Goal: Information Seeking & Learning: Learn about a topic

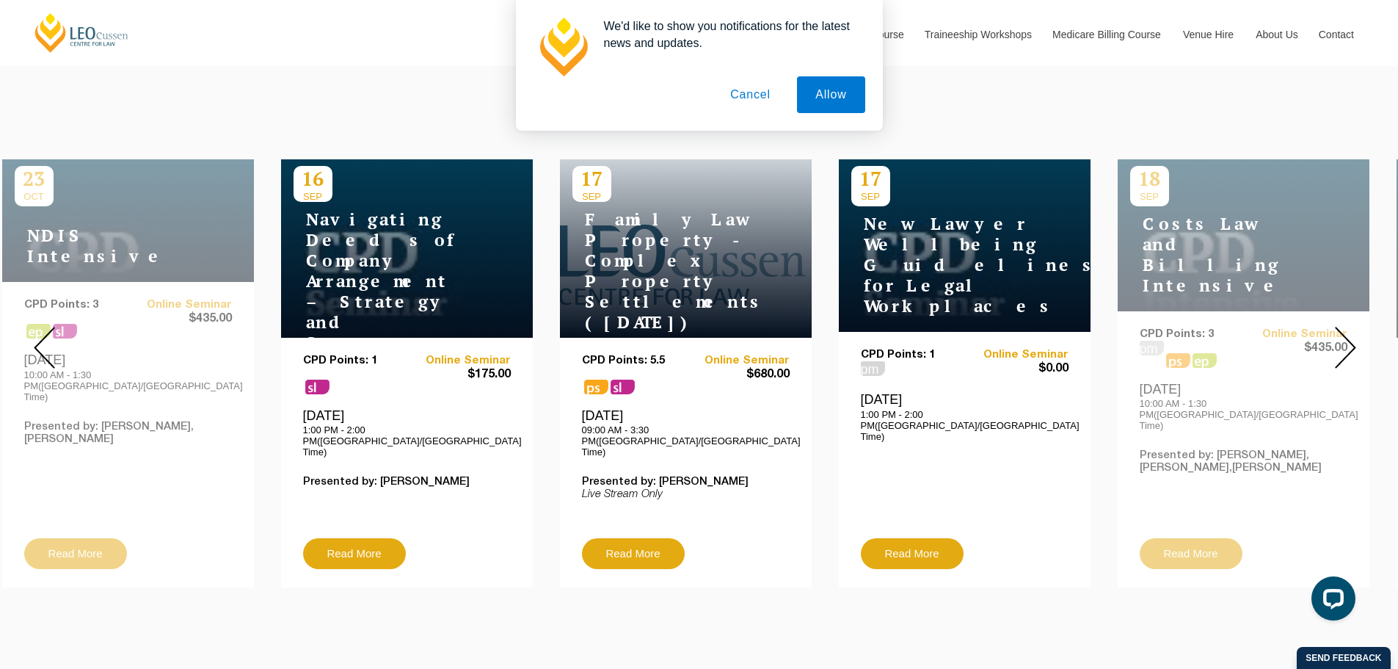
click at [1313, 328] on div at bounding box center [1345, 347] width 106 height 501
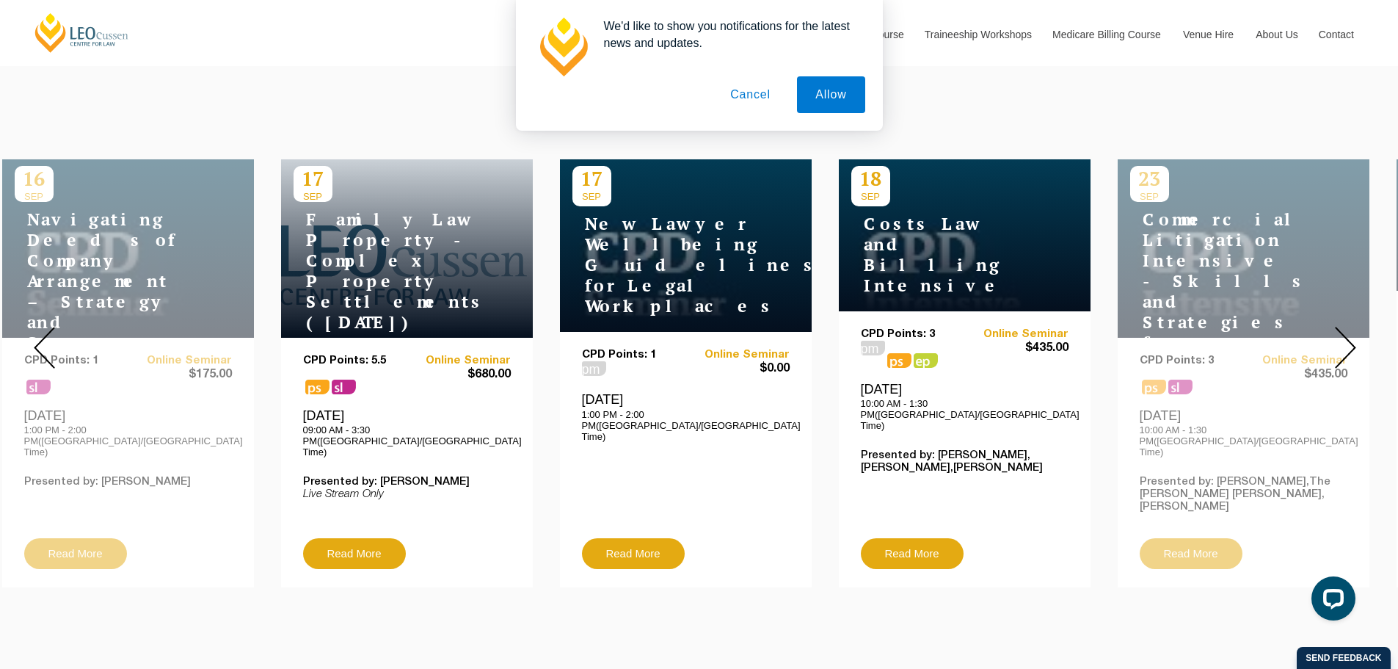
click at [923, 249] on h4 "Costs Law and Billing Intensive" at bounding box center [942, 255] width 183 height 82
click at [896, 538] on link "Read More" at bounding box center [912, 553] width 103 height 31
click at [390, 538] on link "Read More" at bounding box center [354, 553] width 103 height 31
click at [767, 95] on button "Cancel" at bounding box center [750, 94] width 77 height 37
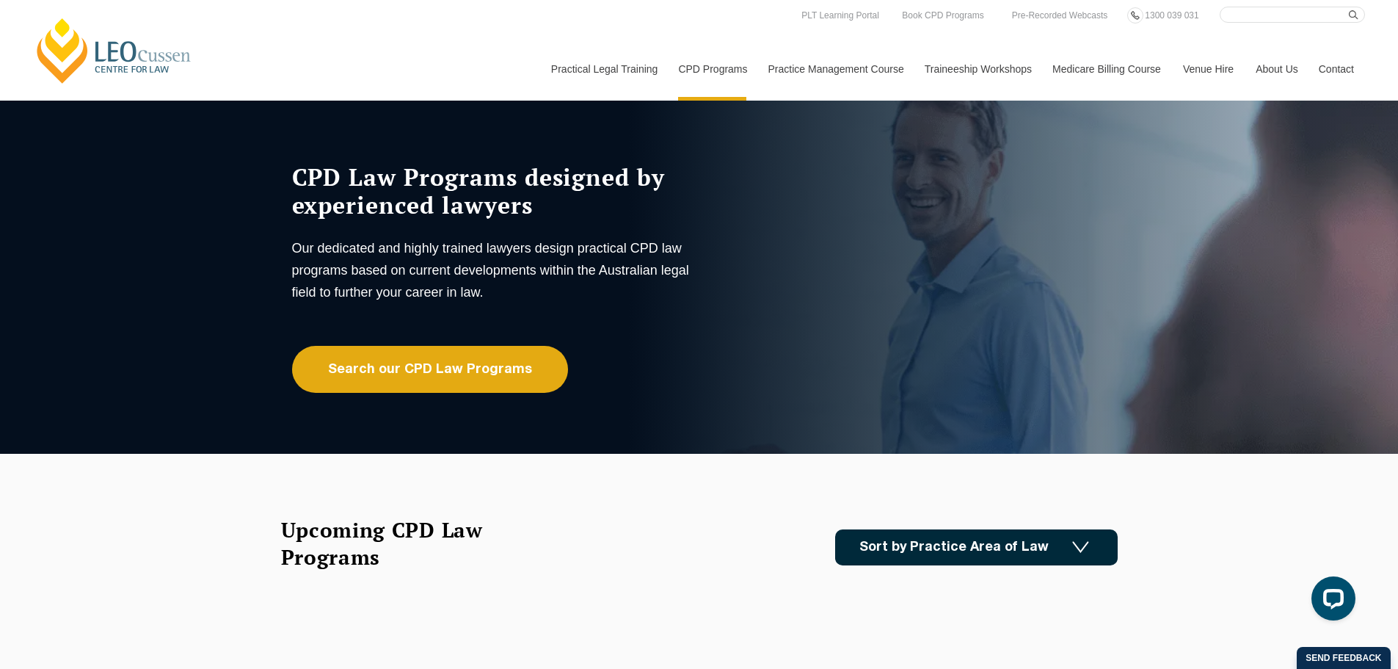
click at [1009, 540] on link "Sort by Practice Area of Law" at bounding box center [976, 547] width 283 height 36
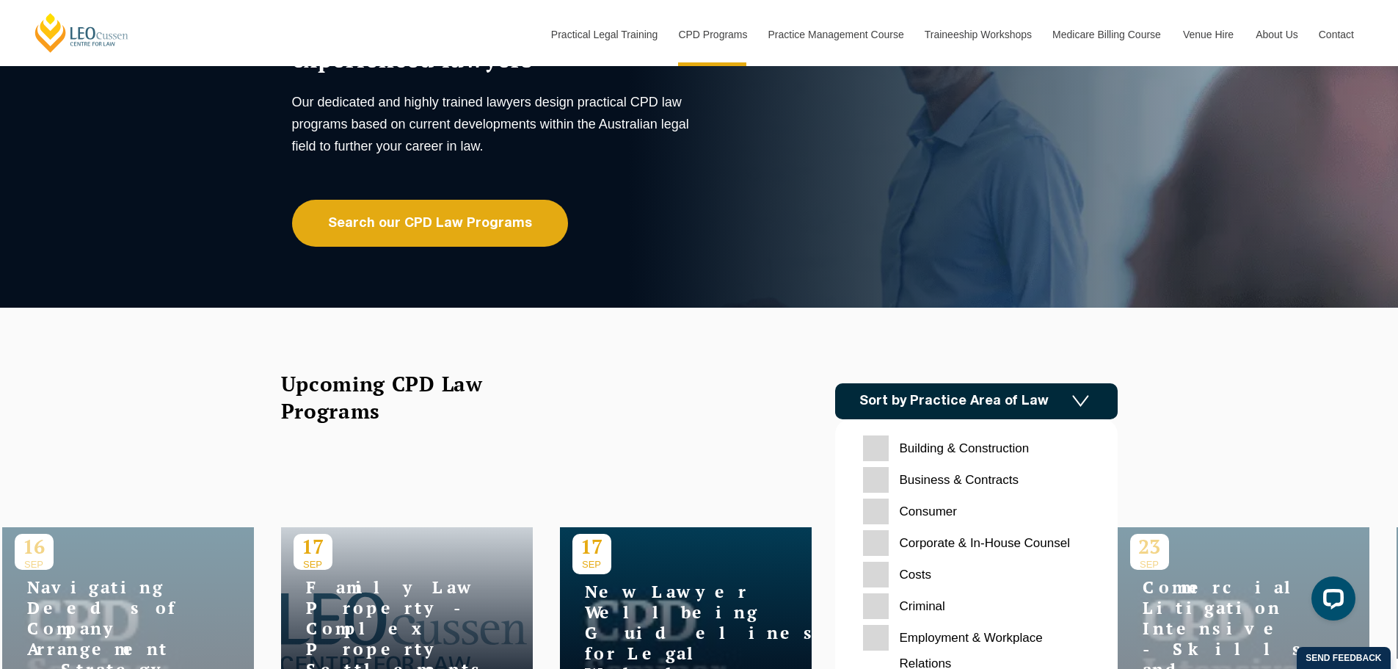
scroll to position [147, 0]
click at [941, 509] on input "Consumer" at bounding box center [976, 511] width 227 height 26
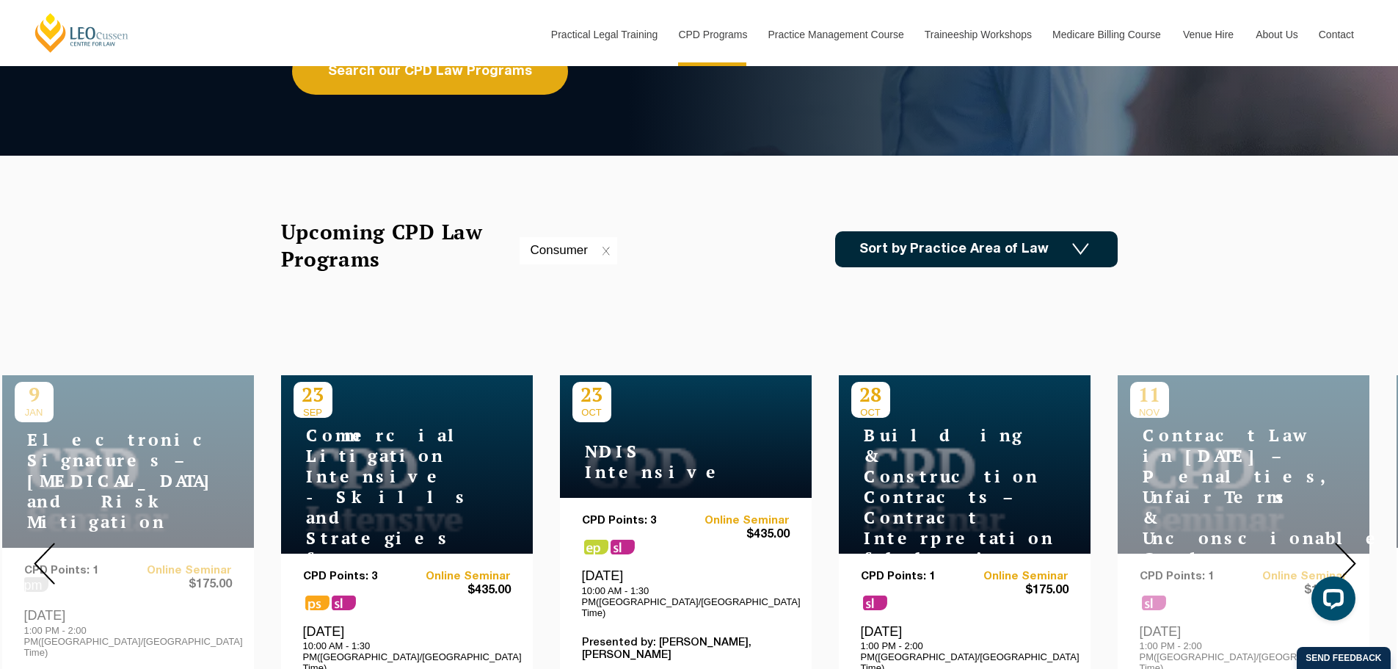
scroll to position [294, 0]
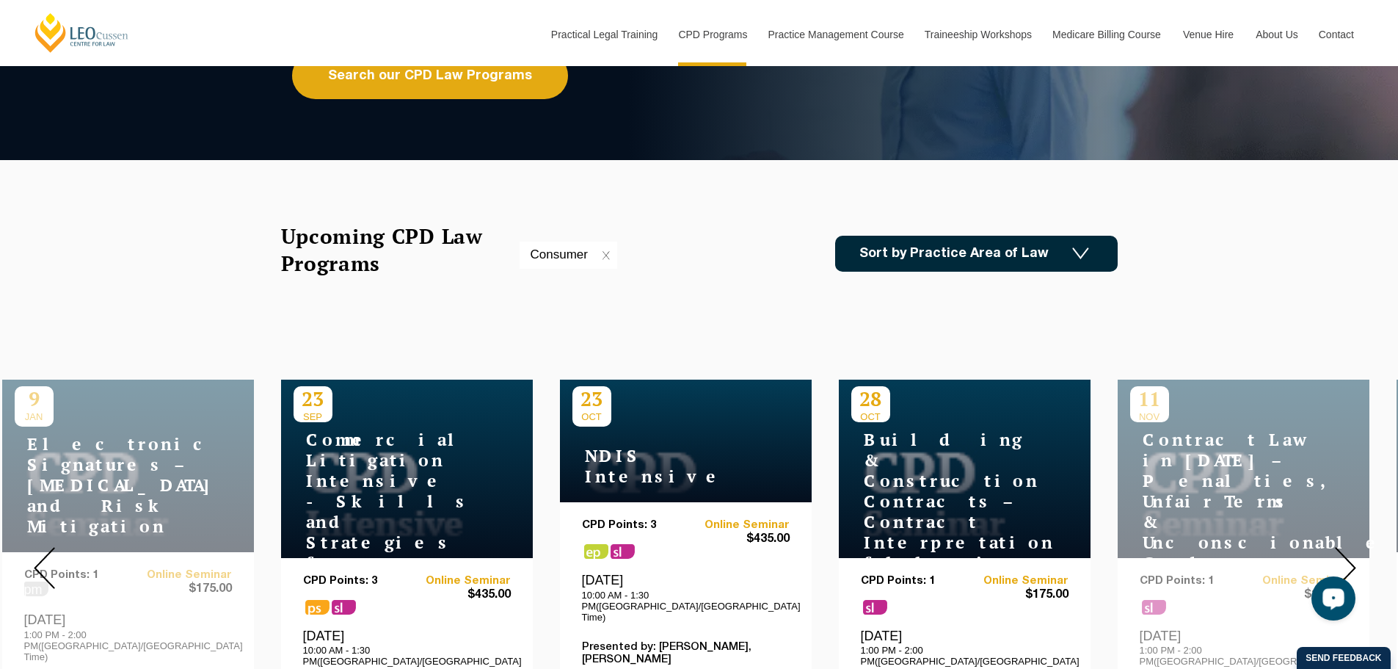
click at [1350, 547] on img at bounding box center [1345, 568] width 21 height 42
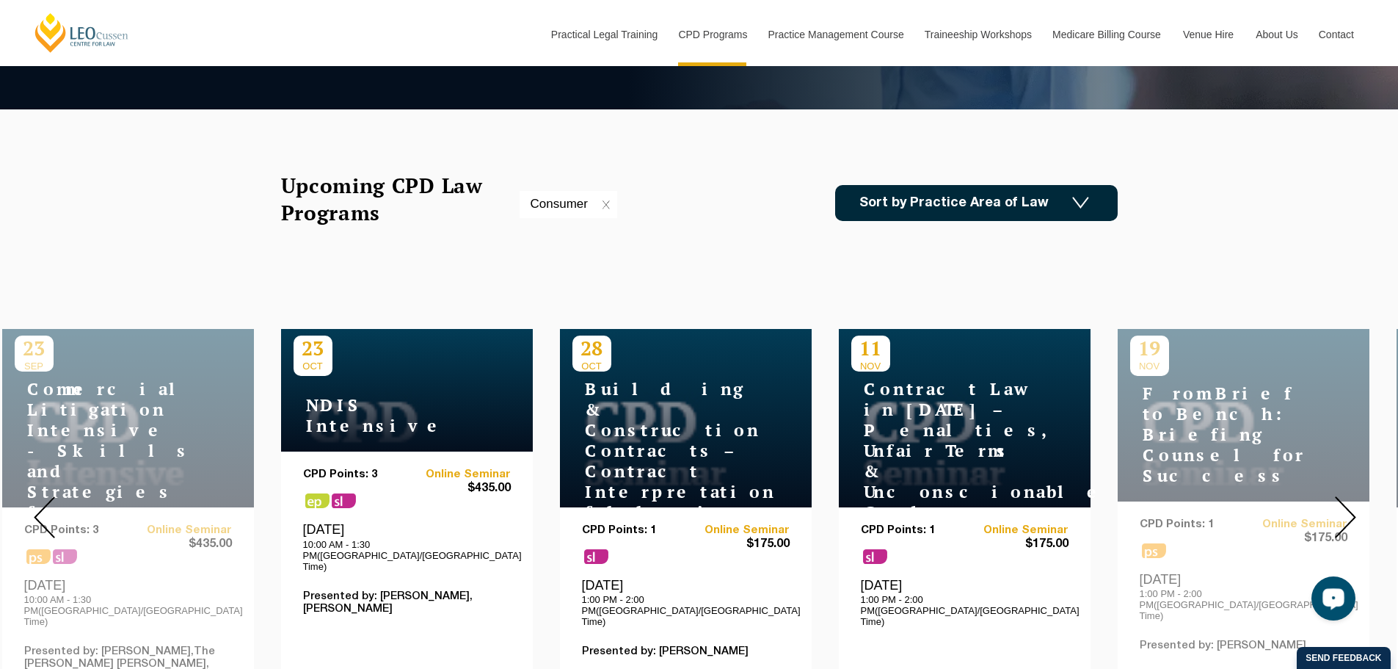
scroll to position [440, 0]
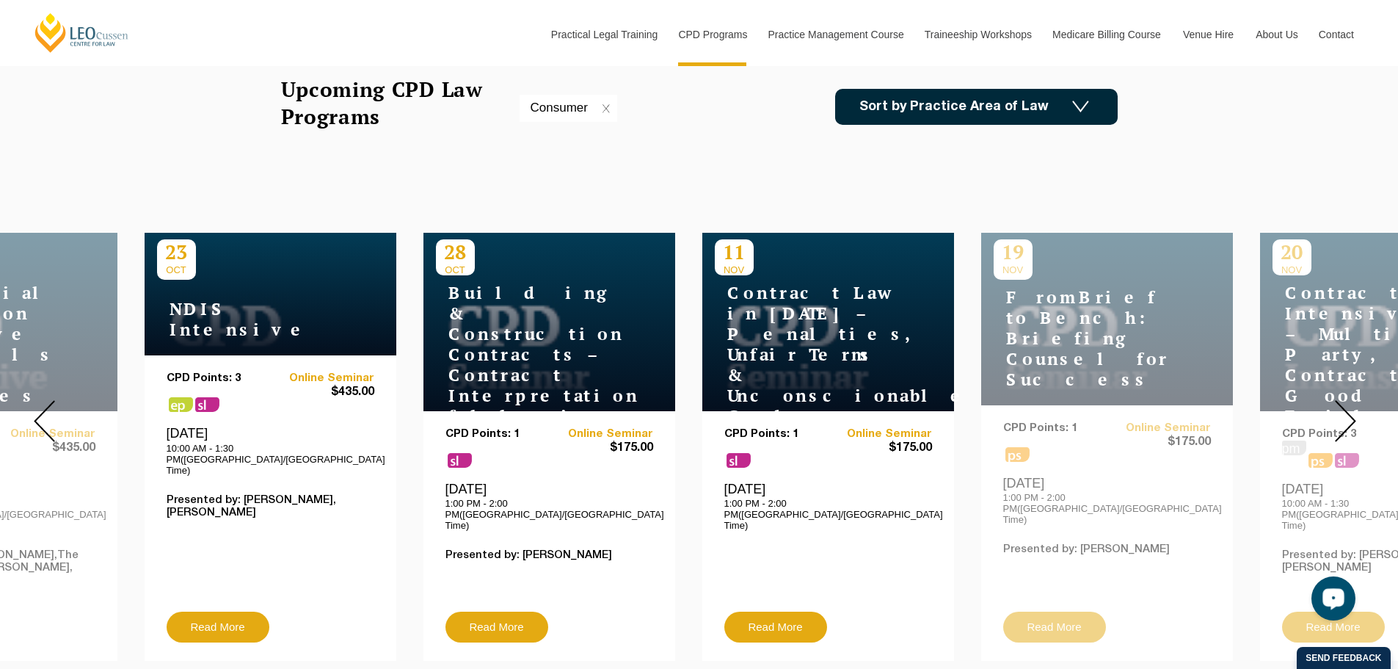
drag, startPoint x: 1003, startPoint y: 378, endPoint x: 866, endPoint y: 376, distance: 136.5
click at [866, 376] on h4 "Contract Law in 2025 – Penalties, Unfair Terms & Unconscionable Conduct" at bounding box center [806, 355] width 183 height 144
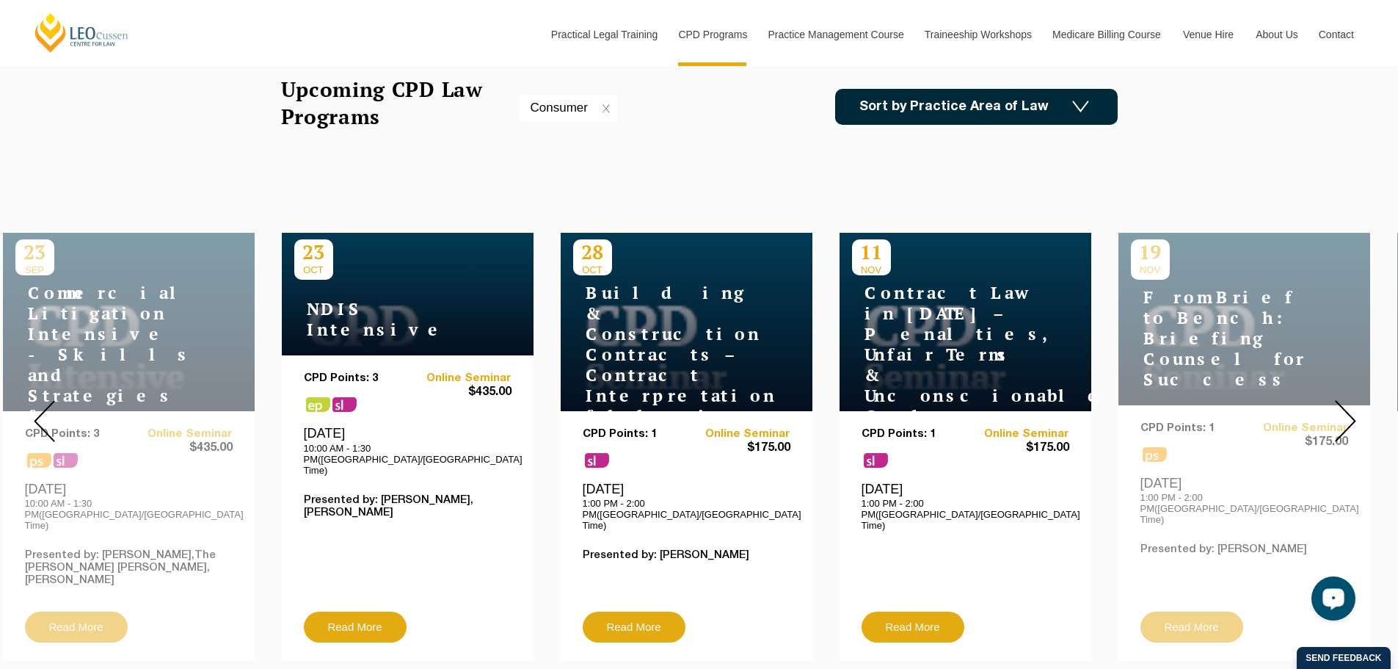
drag, startPoint x: 926, startPoint y: 291, endPoint x: 931, endPoint y: 402, distance: 110.9
click at [931, 402] on div "11 NOV Contract Law in 2025 – Penalties, Unfair Terms & Unconscionable Conduct" at bounding box center [966, 322] width 252 height 178
click at [926, 611] on link "Read More" at bounding box center [912, 626] width 103 height 31
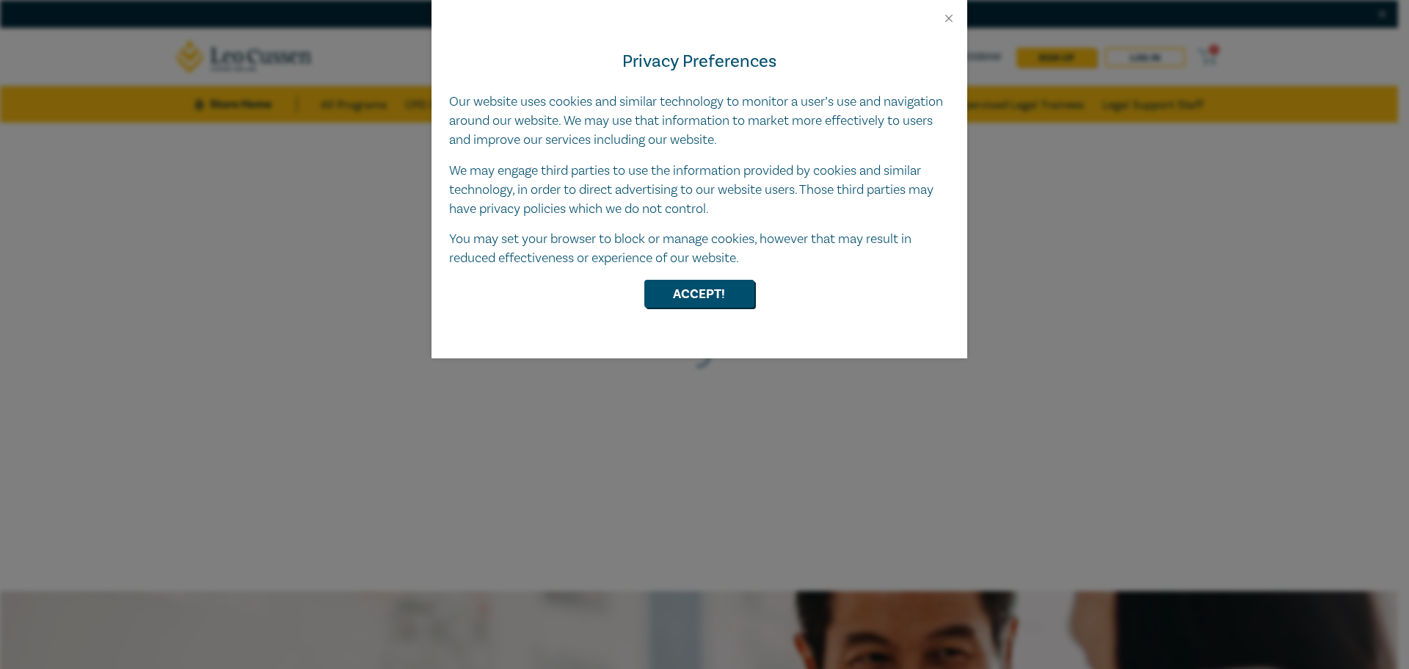
click at [710, 278] on div "Privacy Preferences Our website uses cookies and similar technology to monitor …" at bounding box center [700, 191] width 536 height 333
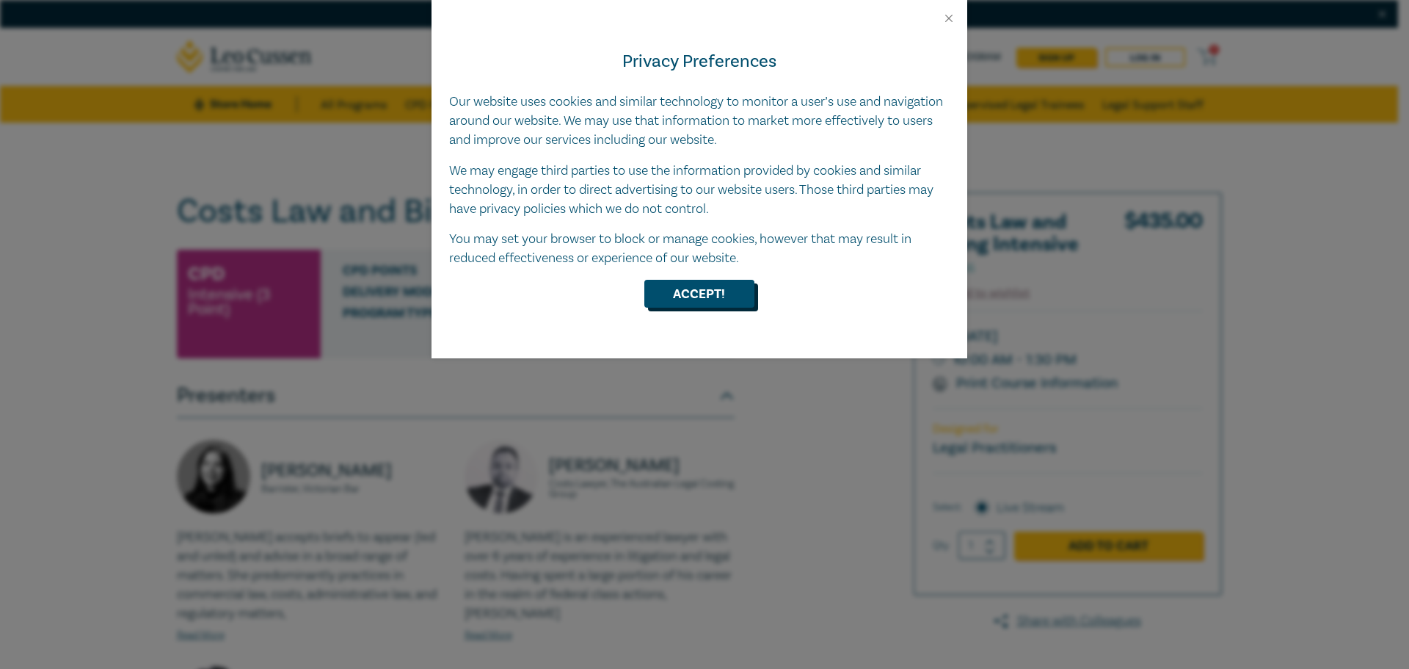
click at [719, 288] on button "Accept!" at bounding box center [699, 294] width 110 height 28
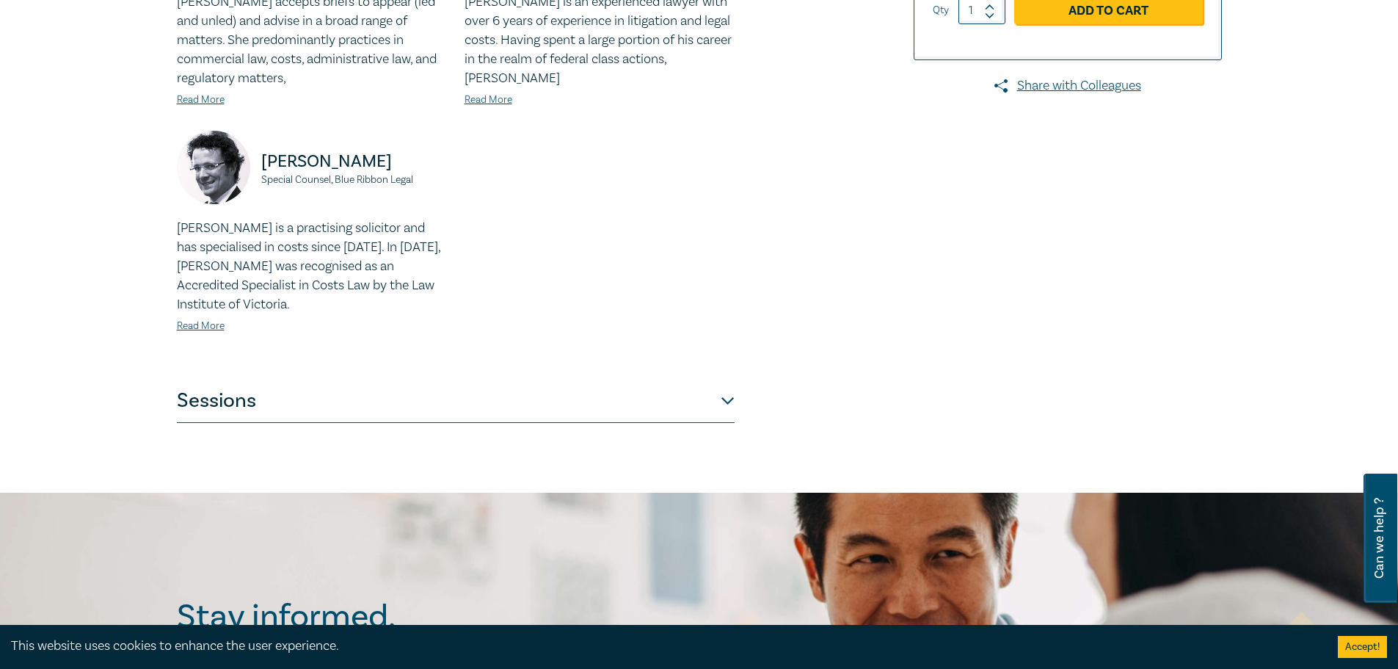
scroll to position [661, 0]
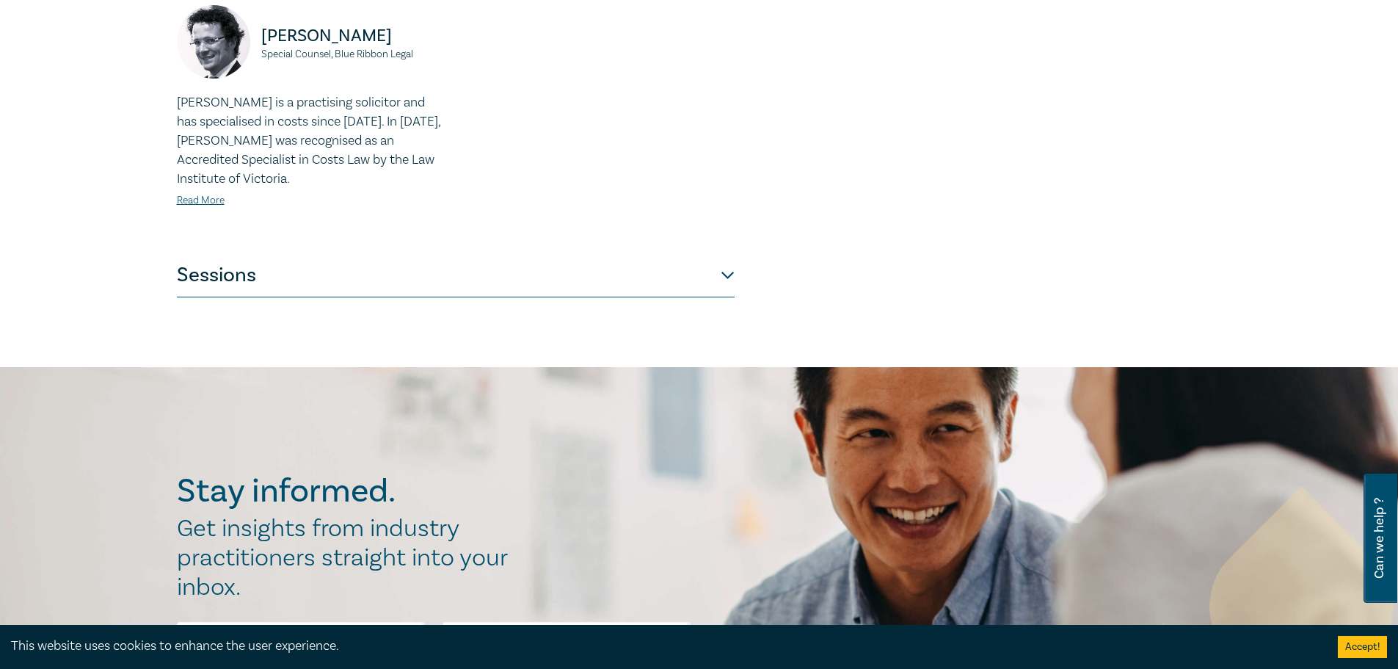
click at [729, 283] on button "Sessions" at bounding box center [456, 275] width 558 height 44
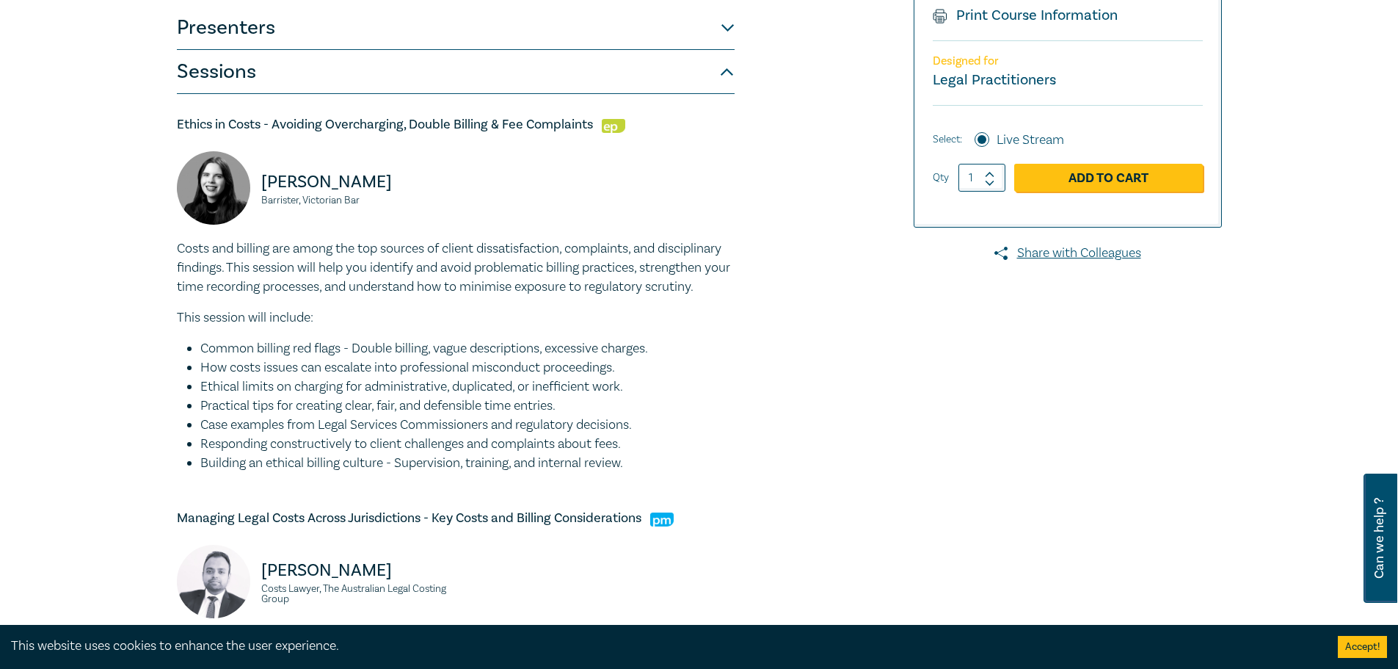
scroll to position [367, 0]
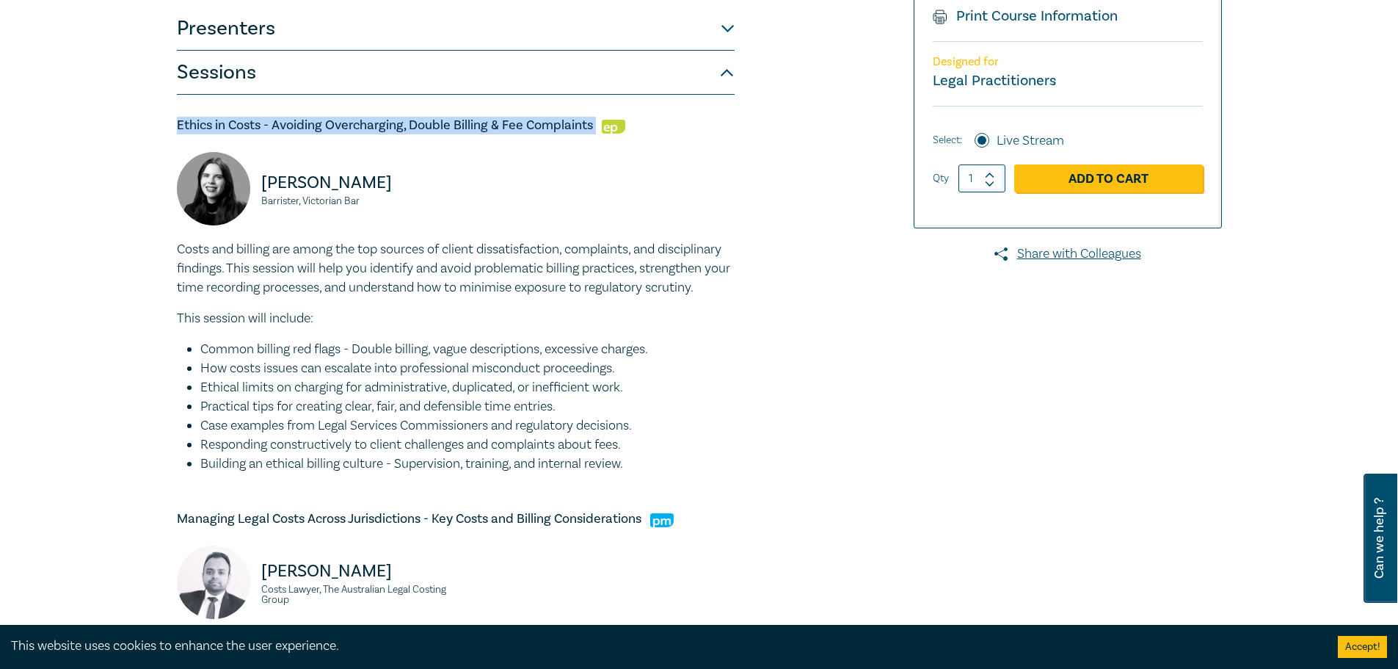
drag, startPoint x: 156, startPoint y: 126, endPoint x: 597, endPoint y: 128, distance: 440.4
click at [597, 128] on div "Costs Law and Billing Intensive I25046 CPD Intensive (3 Point) CPD Points 3 Poi…" at bounding box center [699, 610] width 1398 height 1708
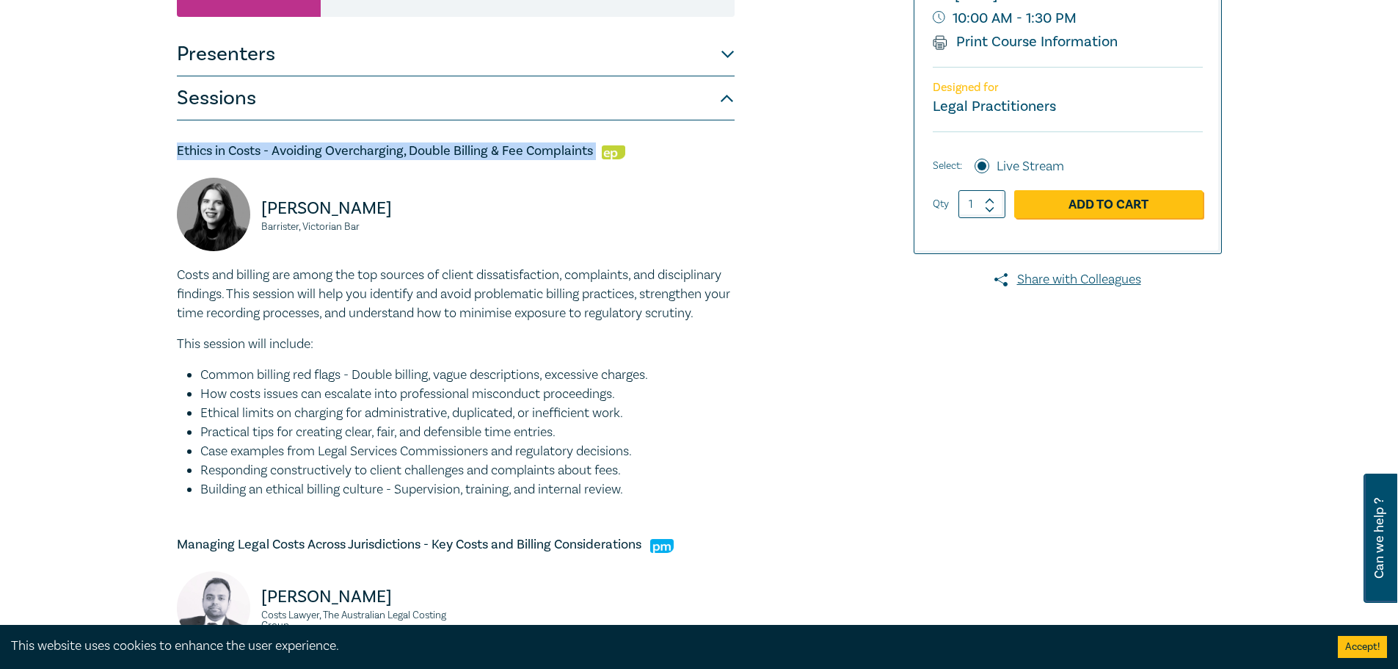
scroll to position [0, 0]
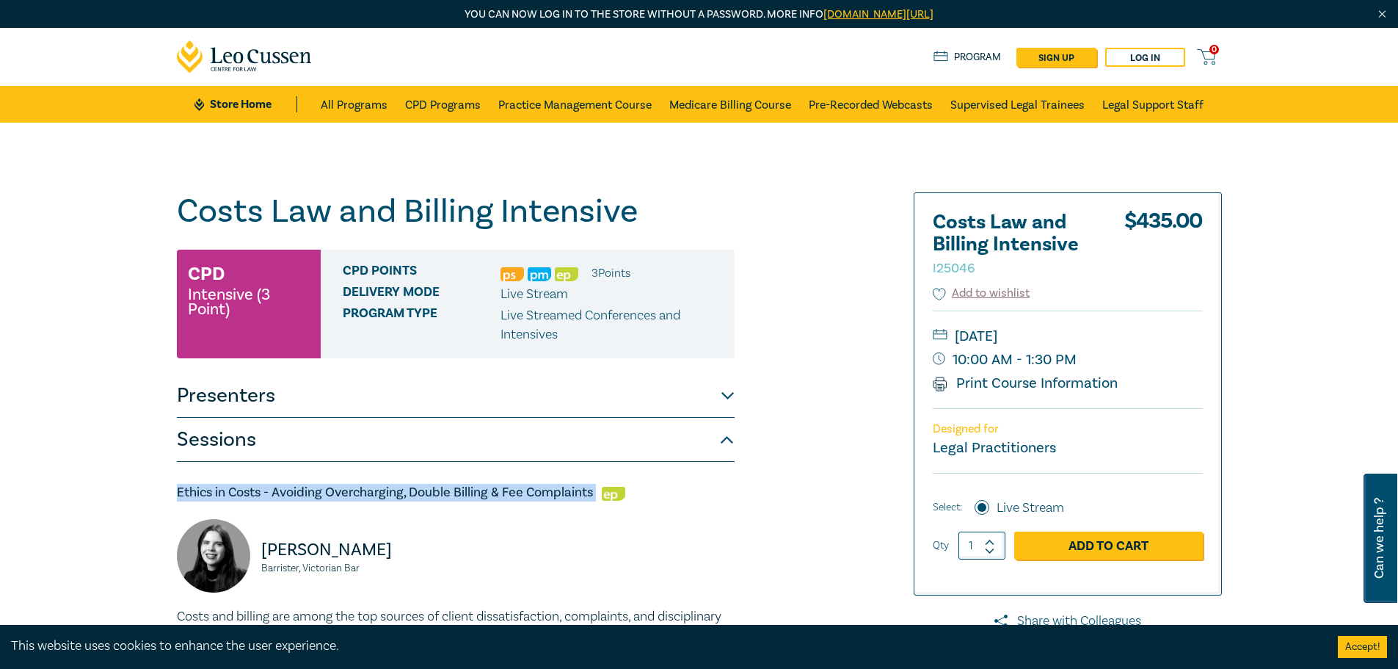
copy h5 "Ethics in Costs - Avoiding Overcharging, Double Billing & Fee Complaints"
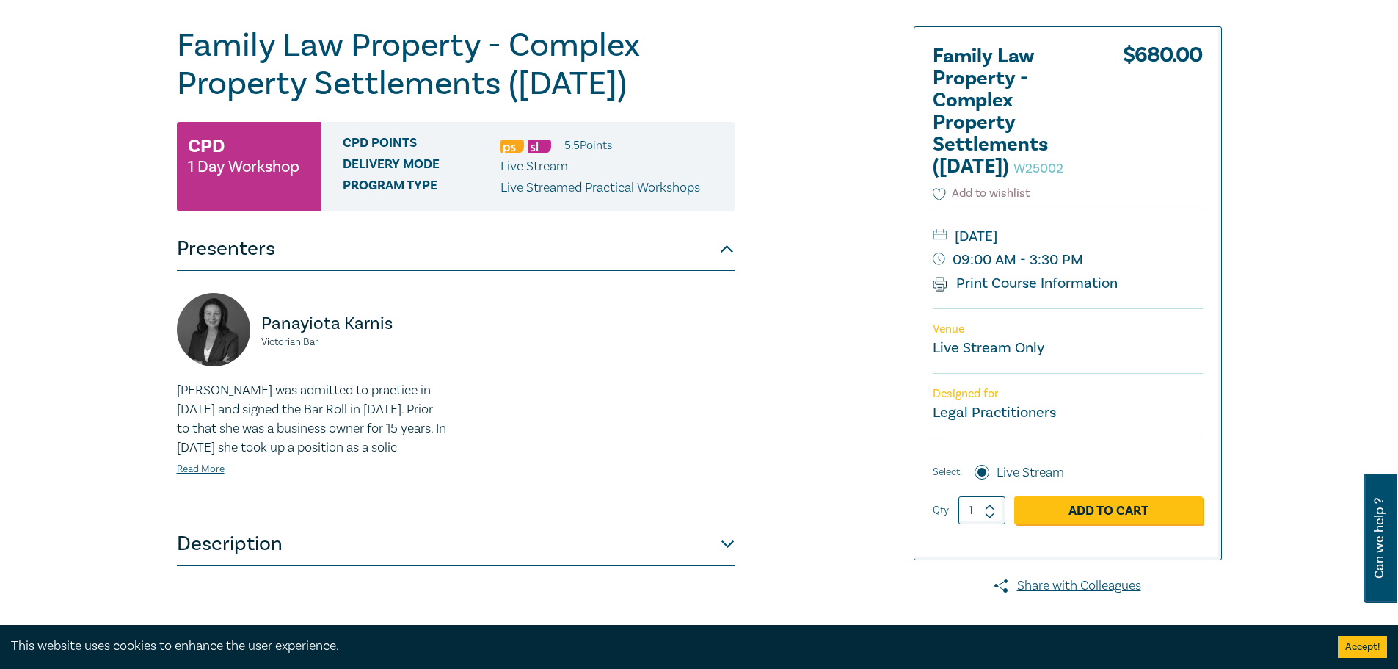
scroll to position [220, 0]
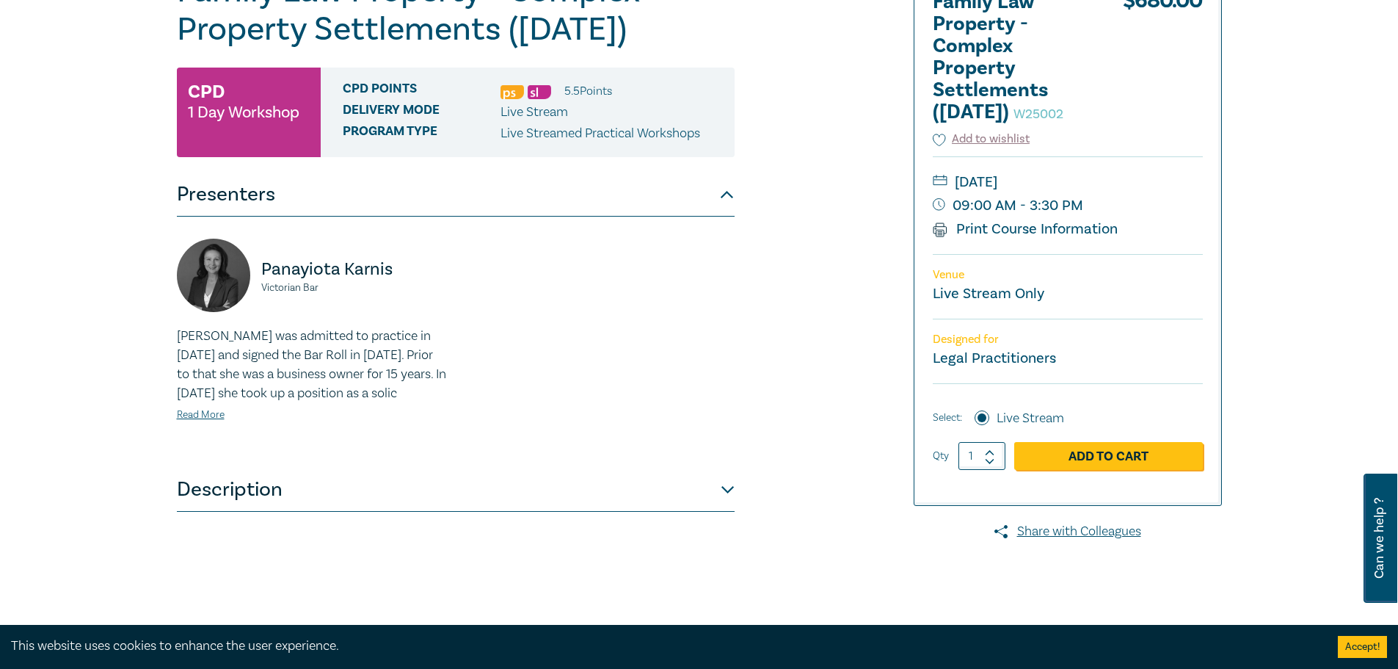
click at [383, 509] on button "Description" at bounding box center [456, 490] width 558 height 44
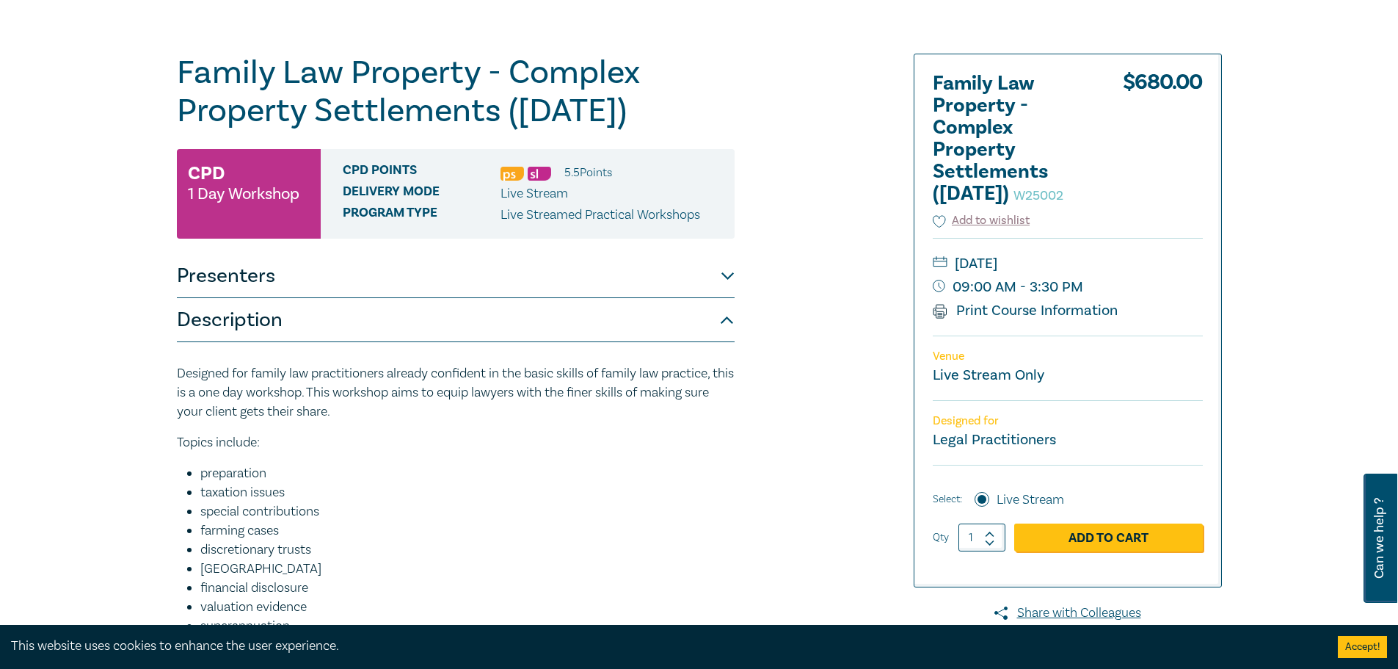
scroll to position [73, 0]
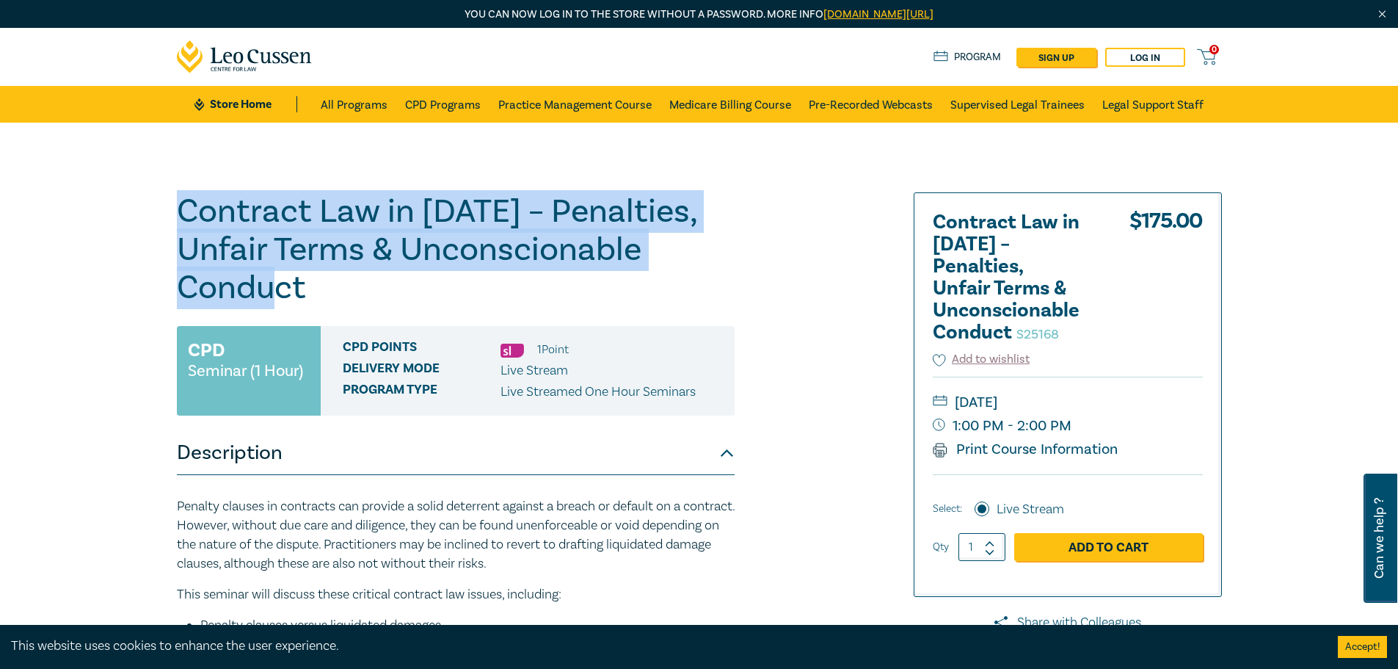
drag, startPoint x: 325, startPoint y: 284, endPoint x: 178, endPoint y: 225, distance: 158.8
click at [178, 225] on h1 "Contract Law in 2025 – Penalties, Unfair Terms & Unconscionable Conduct S25168" at bounding box center [456, 249] width 558 height 114
copy h1 "Contract Law in 2025 – Penalties, Unfair Terms & Unconscionable Conduct"
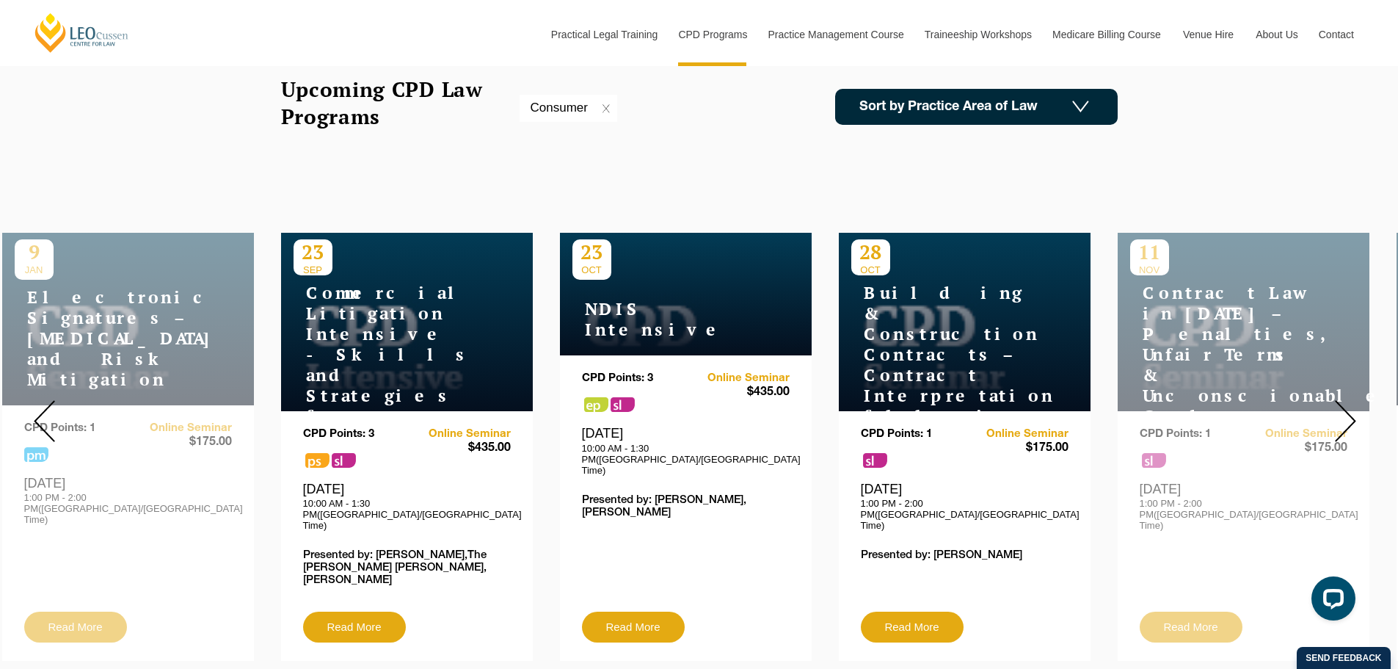
click at [611, 107] on div "Consumer" at bounding box center [569, 108] width 98 height 26
click at [603, 109] on img at bounding box center [606, 108] width 7 height 9
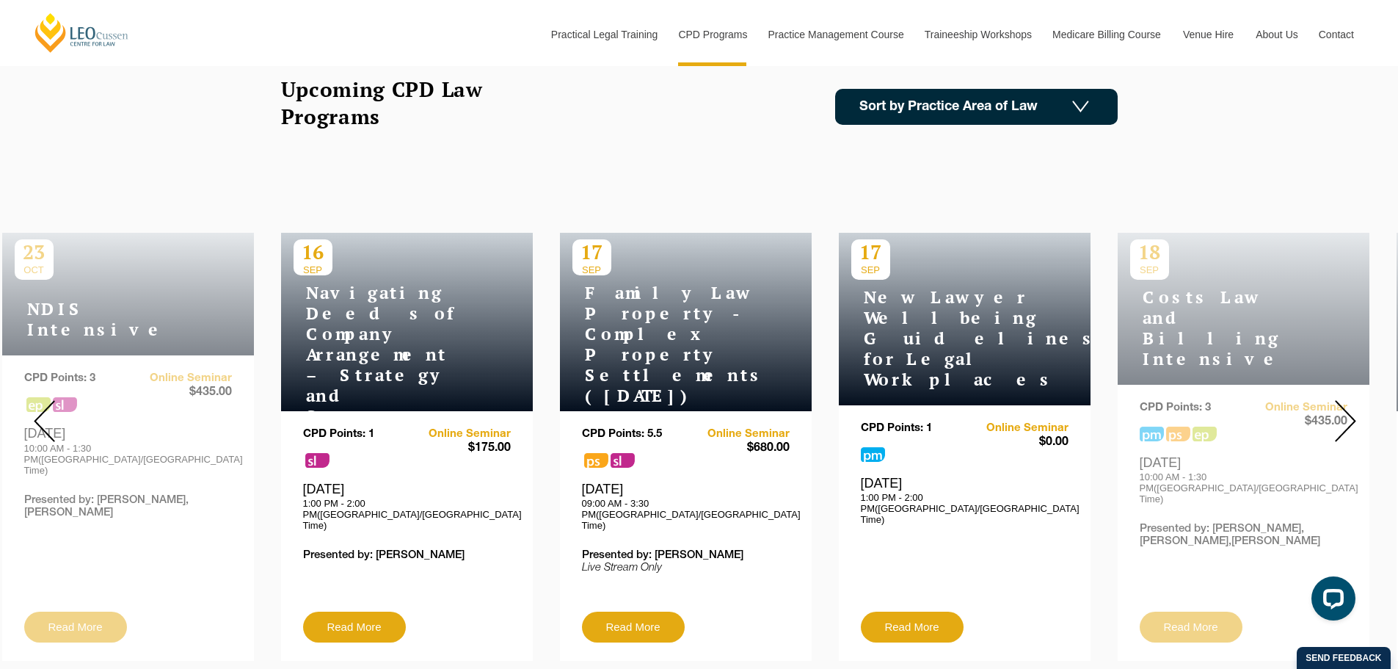
click at [1110, 122] on link "Sort by Practice Area of Law" at bounding box center [976, 107] width 283 height 36
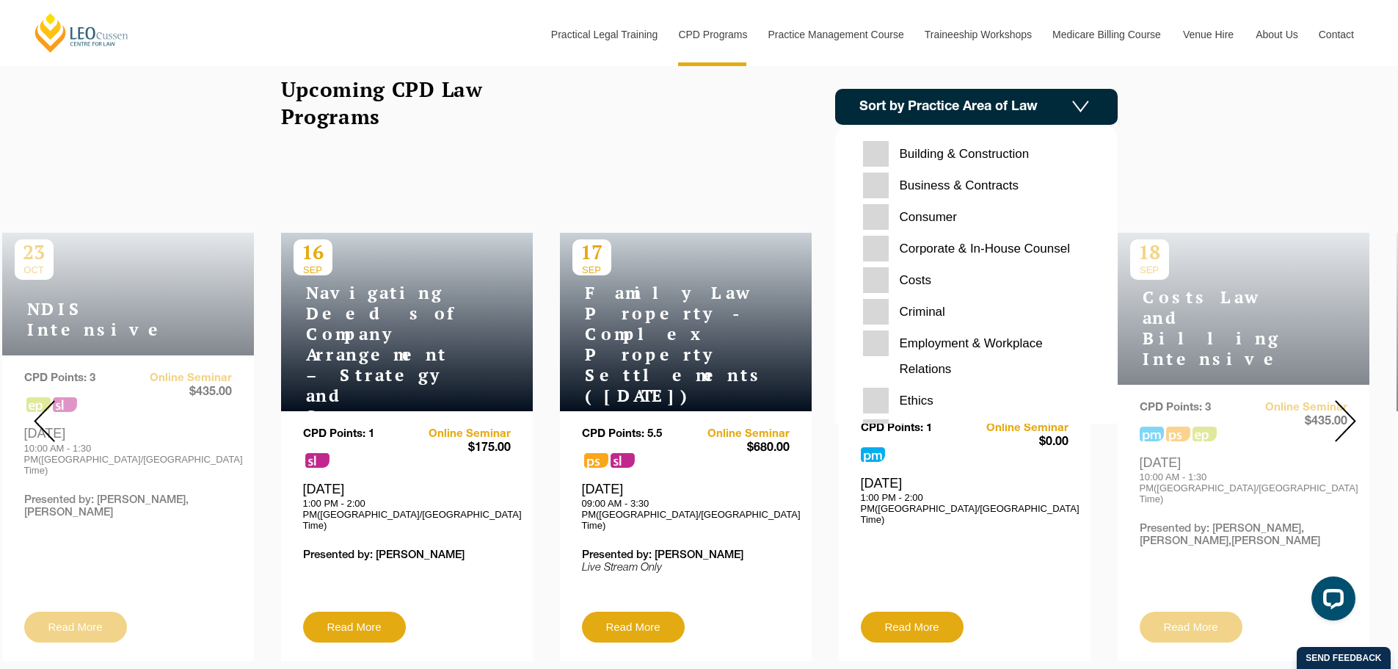
click at [987, 184] on Contracts "Business & Contracts" at bounding box center [976, 185] width 227 height 26
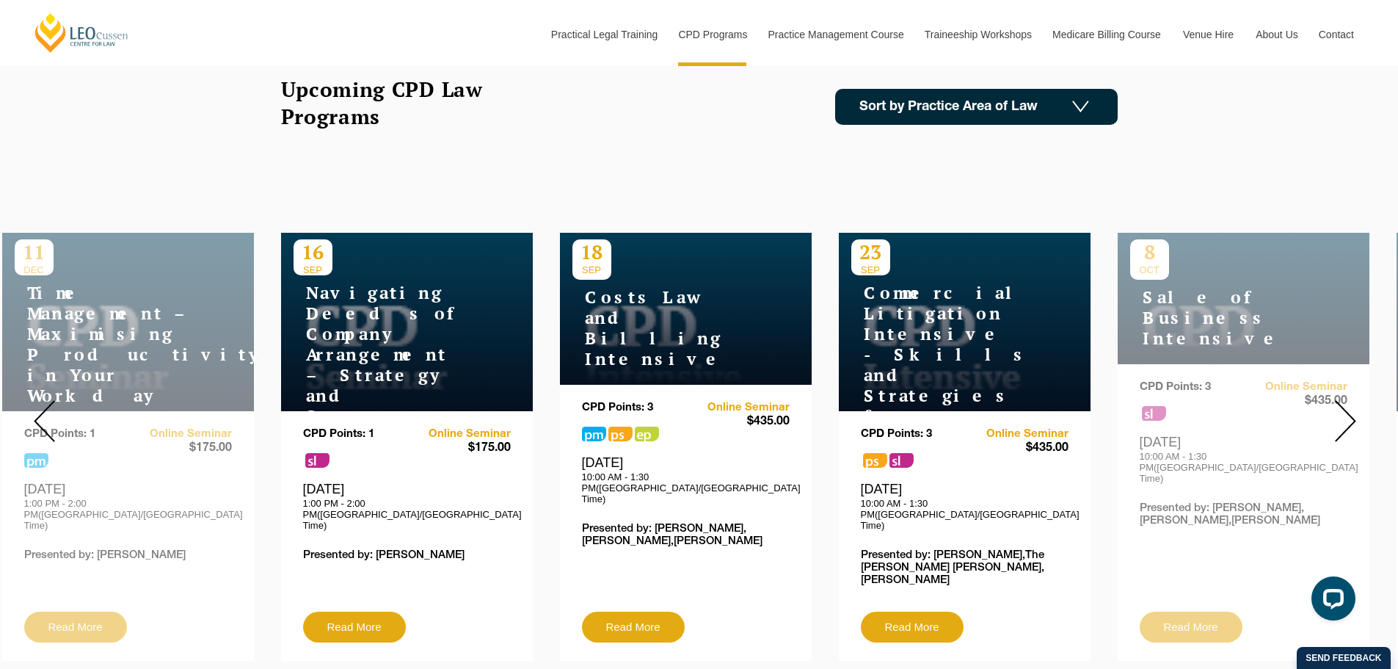
click at [1347, 415] on img at bounding box center [1345, 421] width 21 height 42
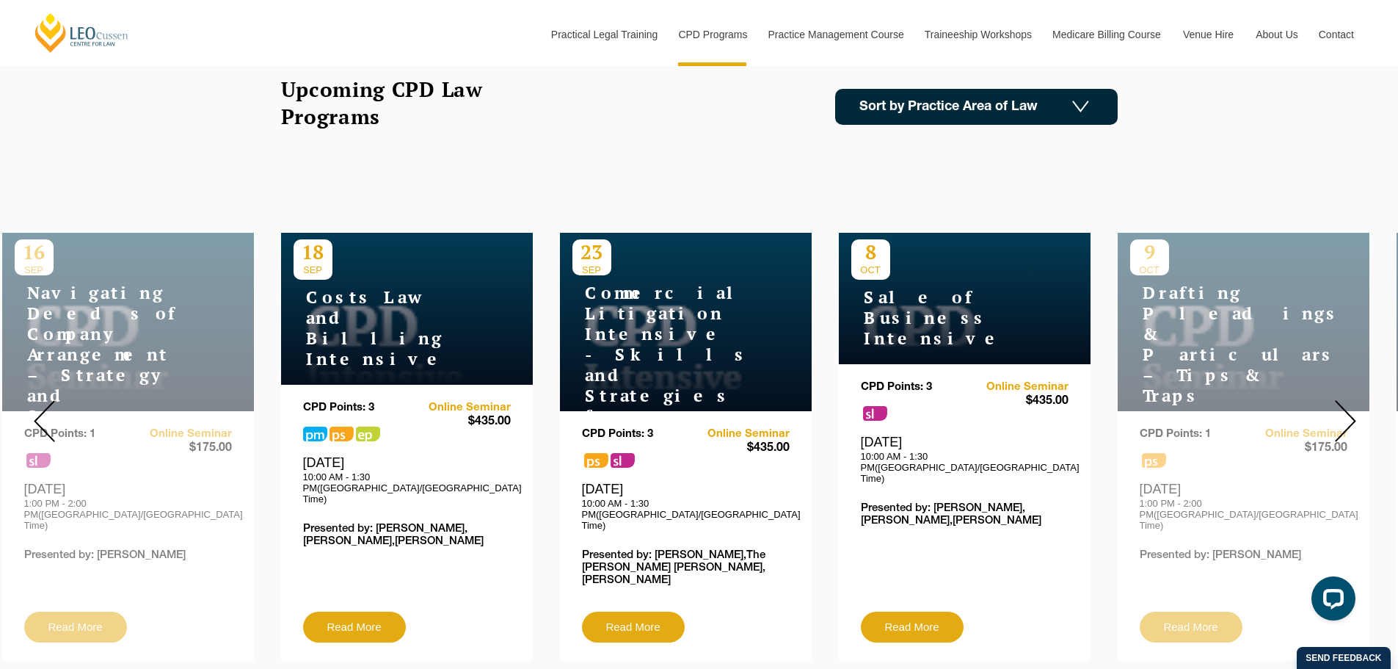
click at [949, 94] on link "Sort by Practice Area of Law" at bounding box center [976, 107] width 283 height 36
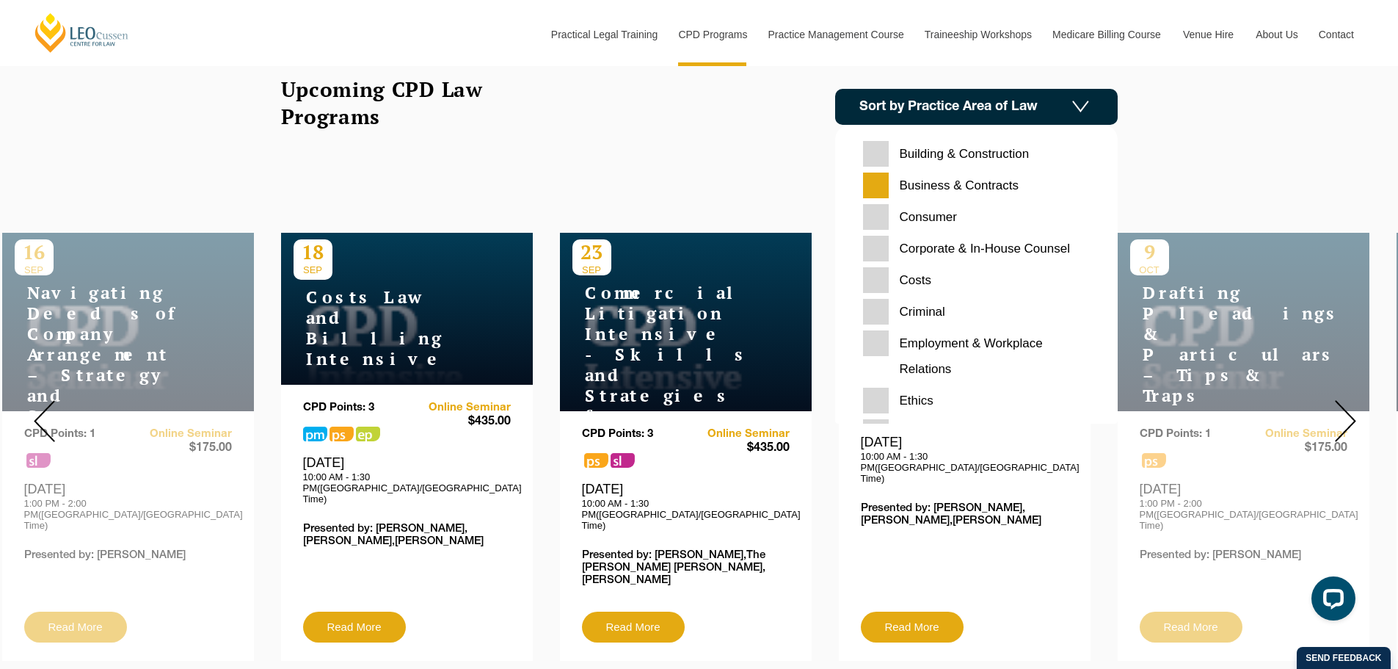
click at [939, 179] on Contracts "Business & Contracts" at bounding box center [976, 185] width 227 height 26
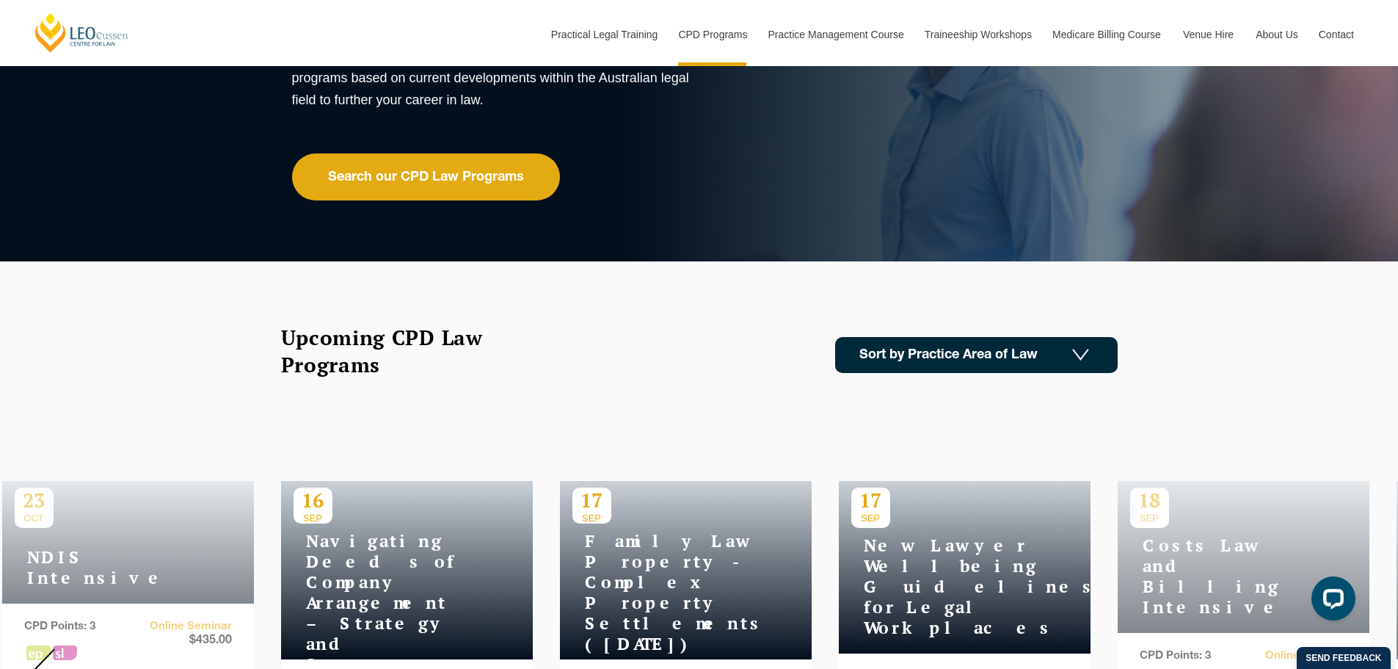
scroll to position [147, 0]
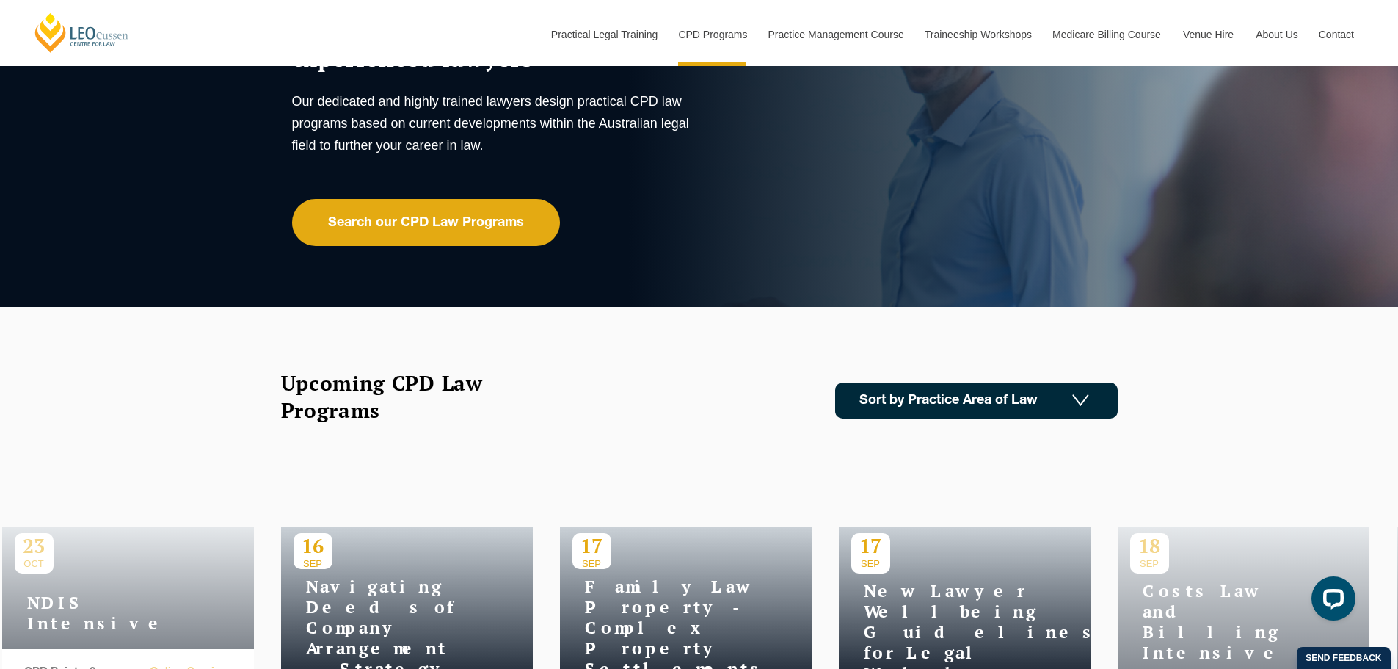
click at [1094, 402] on link "Sort by Practice Area of Law" at bounding box center [976, 400] width 283 height 36
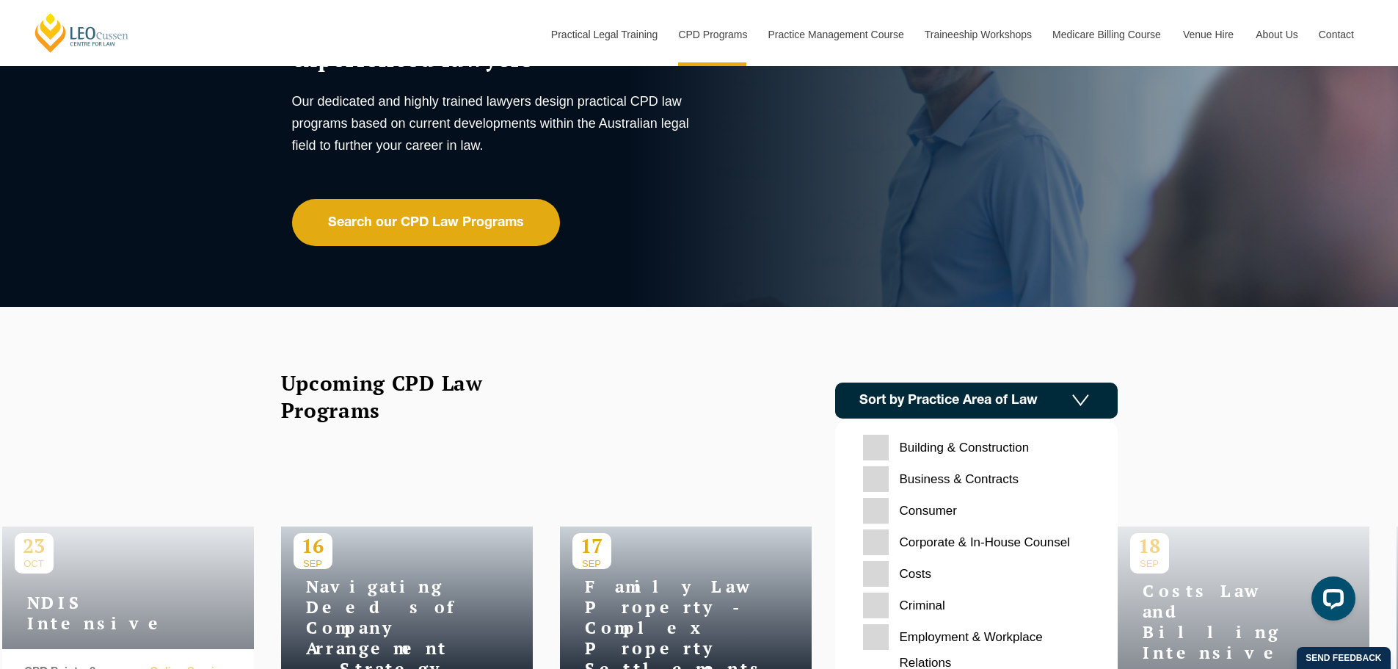
click at [941, 512] on input "Consumer" at bounding box center [976, 511] width 227 height 26
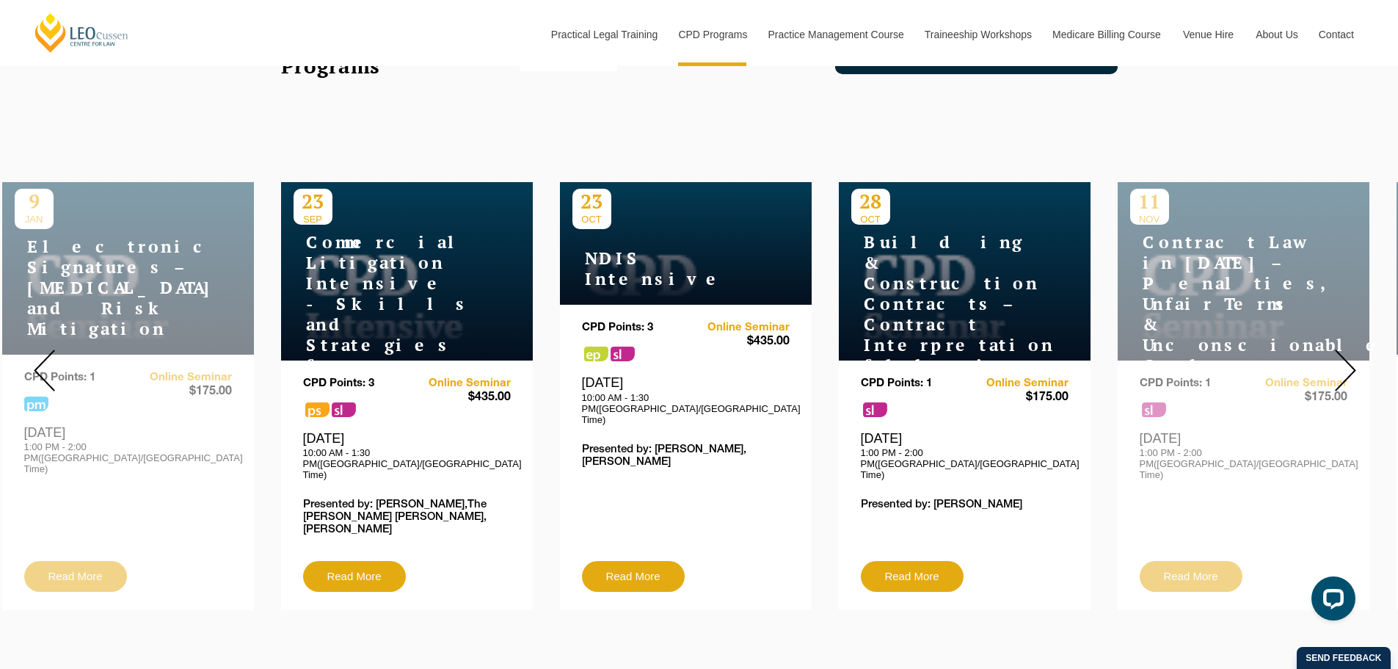
scroll to position [514, 0]
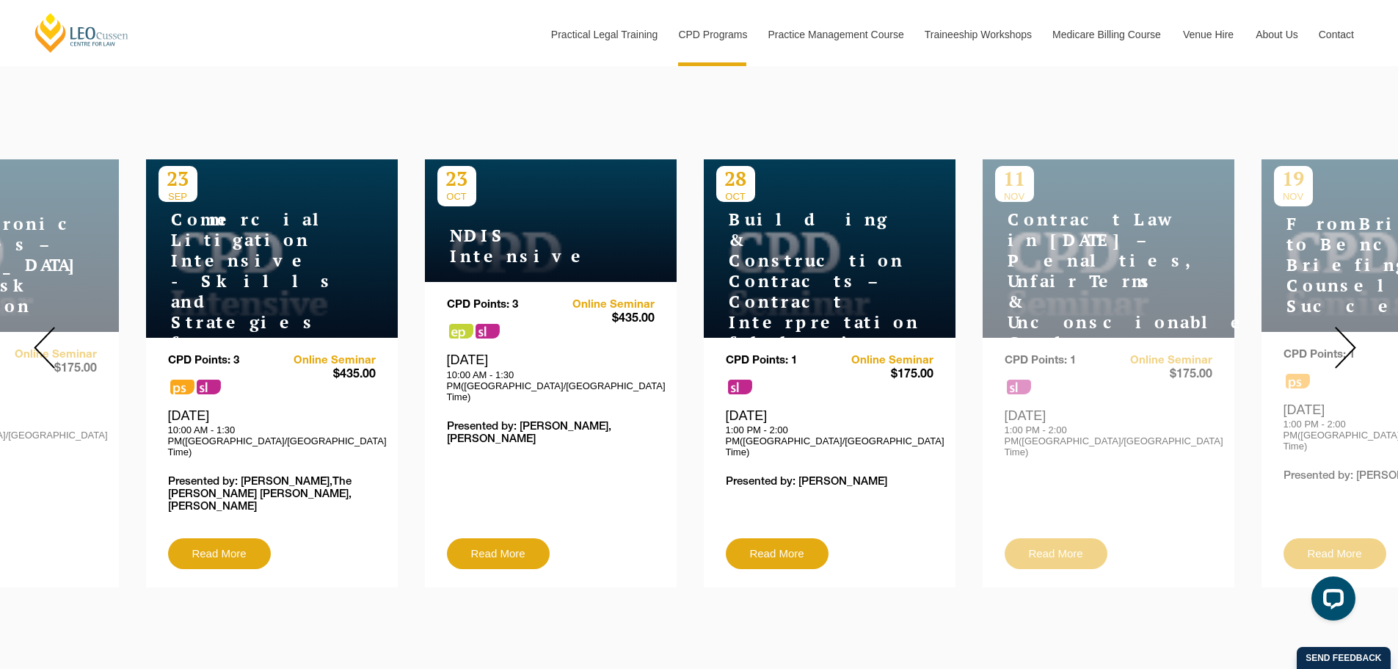
drag, startPoint x: 1039, startPoint y: 325, endPoint x: 903, endPoint y: 312, distance: 135.7
click at [903, 312] on div "Building & Construction Contracts – Contract Interpretation following Pafburn" at bounding box center [829, 288] width 227 height 172
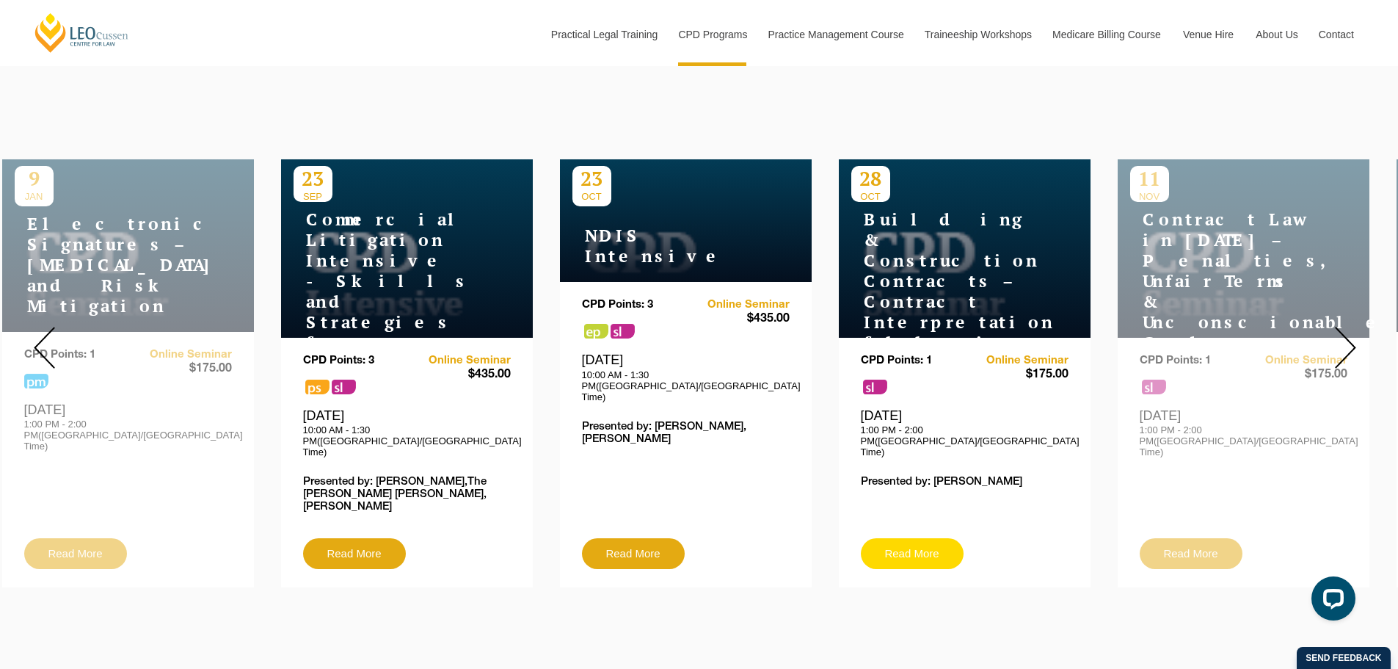
click at [878, 538] on link "Read More" at bounding box center [912, 553] width 103 height 31
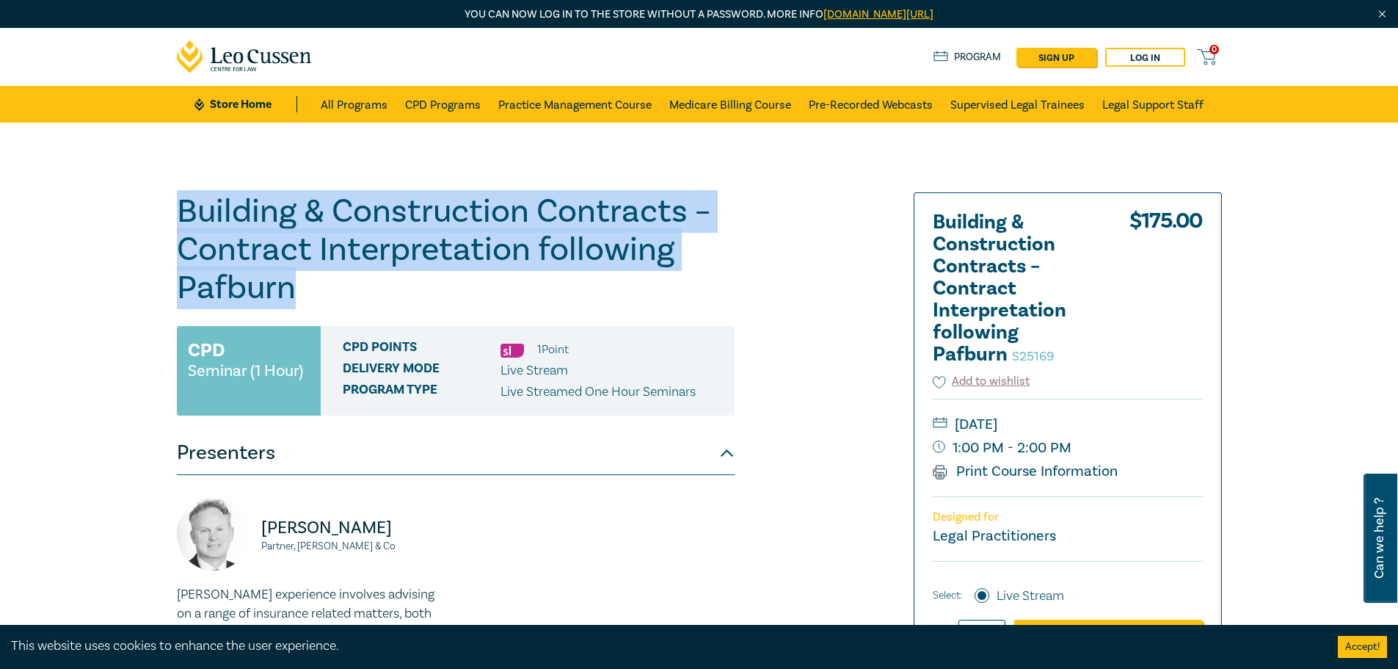
drag, startPoint x: 307, startPoint y: 283, endPoint x: 181, endPoint y: 220, distance: 140.2
click at [181, 220] on h1 "Building & Construction Contracts – Contract Interpretation following Pafburn S…" at bounding box center [456, 249] width 558 height 114
copy h1 "Building & Construction Contracts – Contract Interpretation following Pafburn"
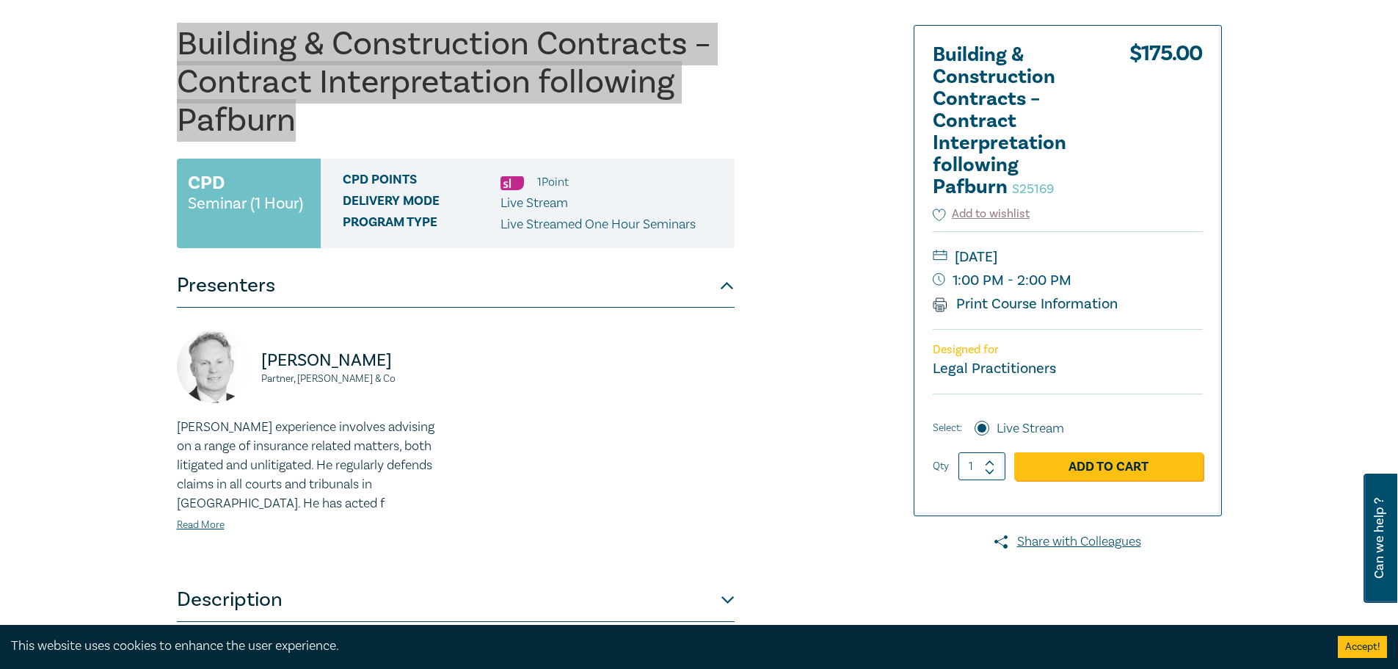
scroll to position [147, 0]
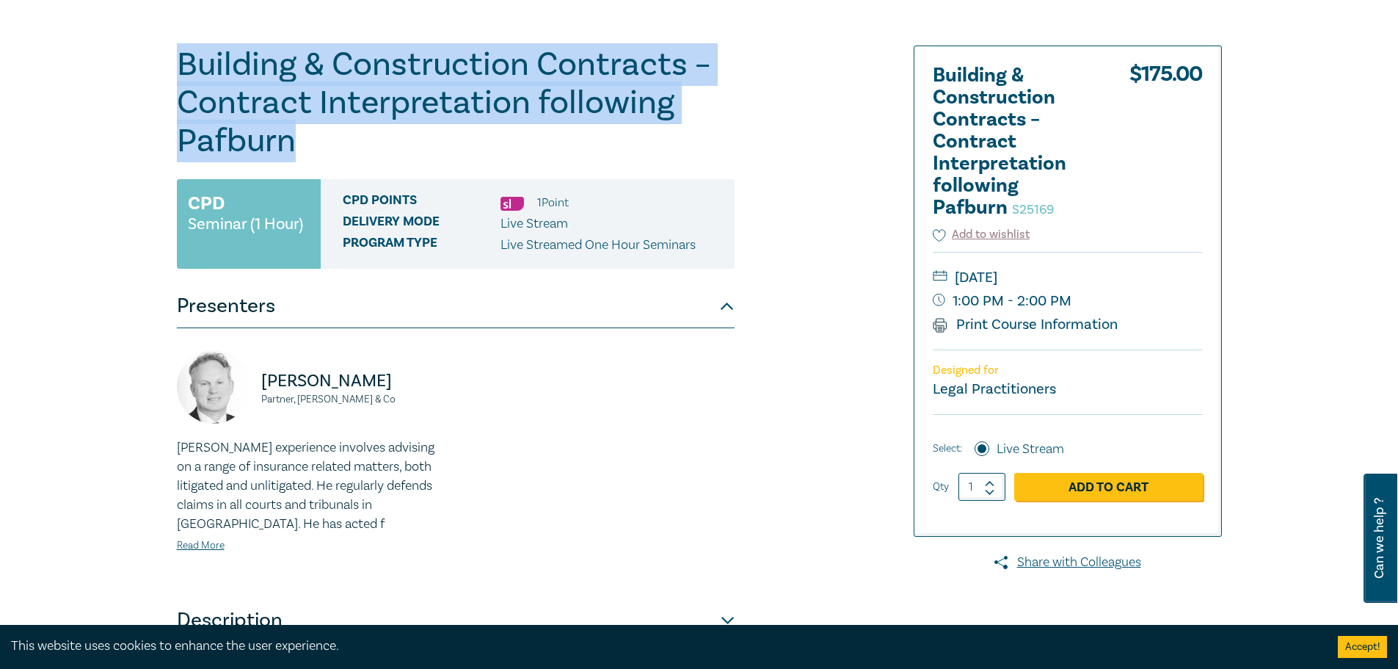
click at [214, 150] on h1 "Building & Construction Contracts – Contract Interpretation following Pafburn S…" at bounding box center [456, 103] width 558 height 114
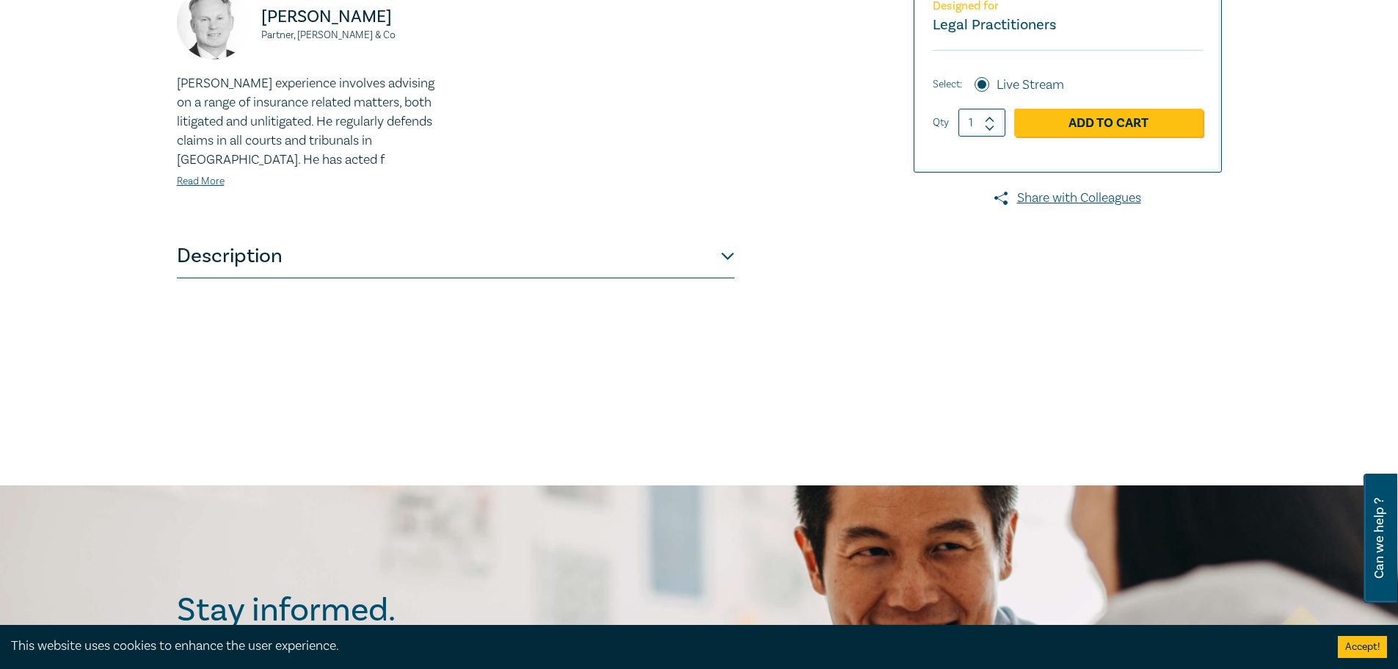
scroll to position [514, 0]
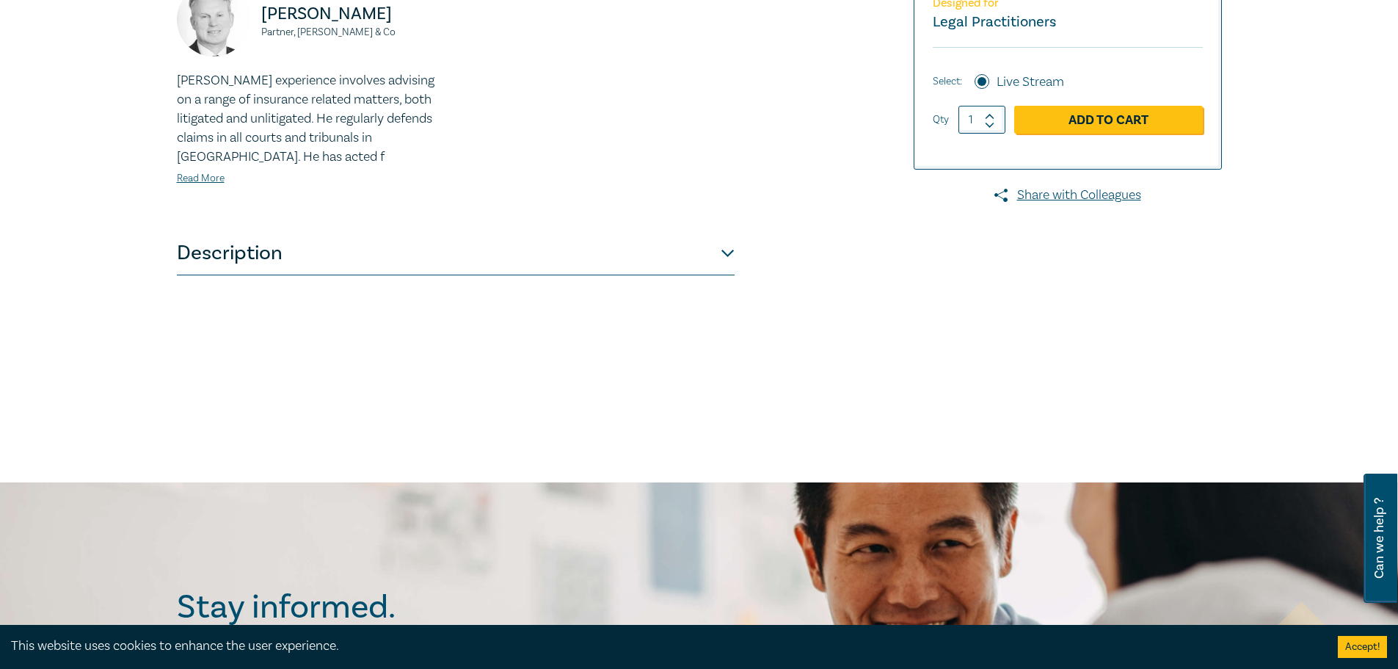
click at [723, 241] on button "Description" at bounding box center [456, 253] width 558 height 44
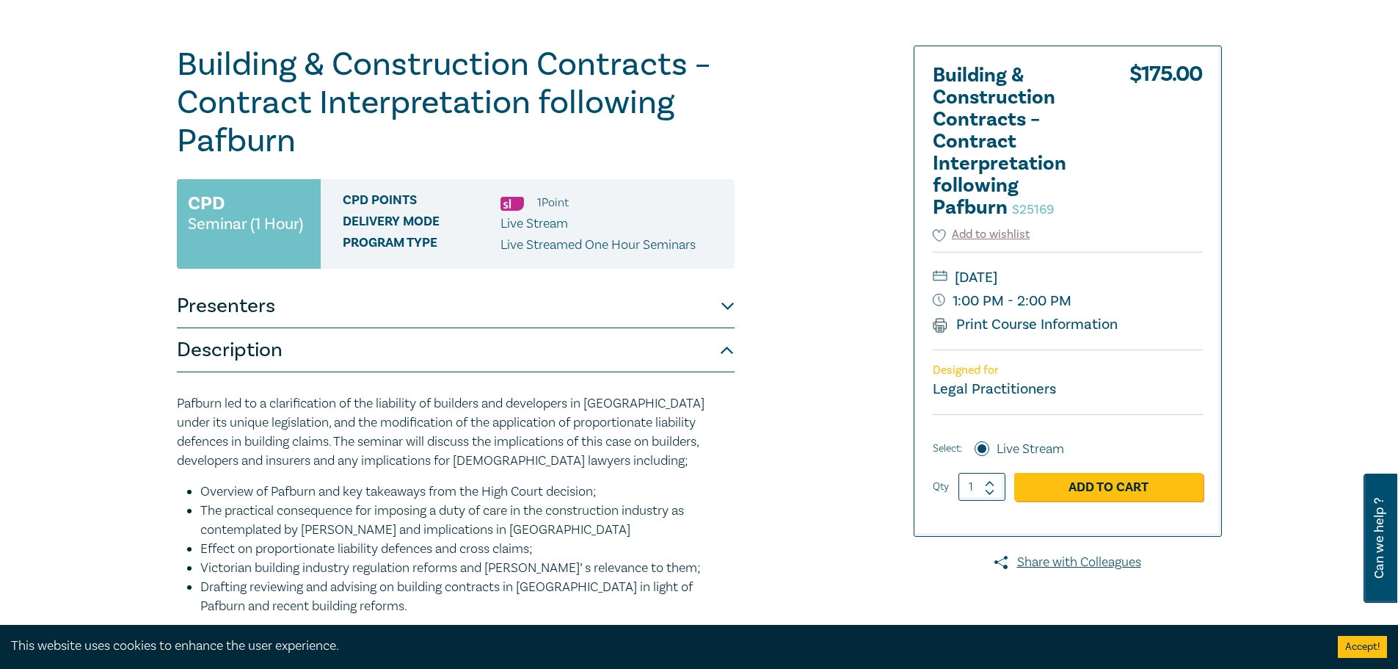
scroll to position [0, 0]
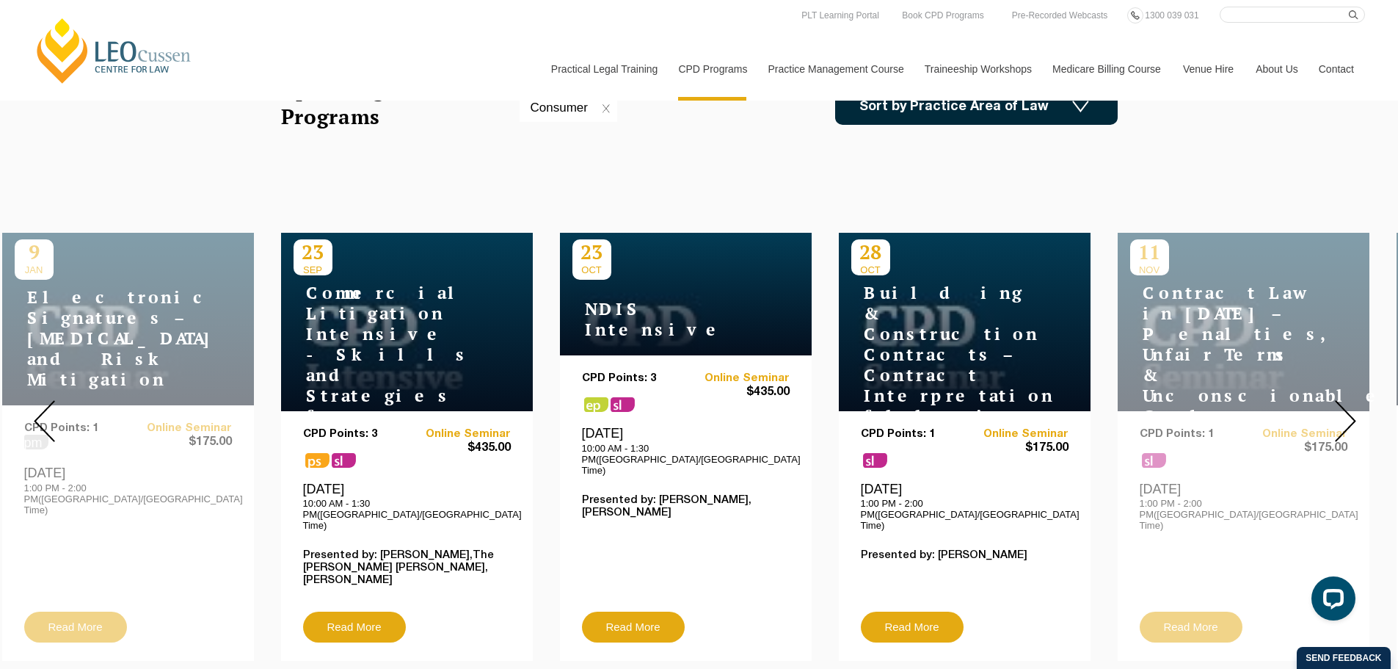
click at [917, 126] on div "Upcoming CPD Law Programs Consumer Sort by Practice Area of Law Building & Cons…" at bounding box center [699, 107] width 837 height 62
click at [924, 120] on link "Sort by Practice Area of Law" at bounding box center [976, 107] width 283 height 36
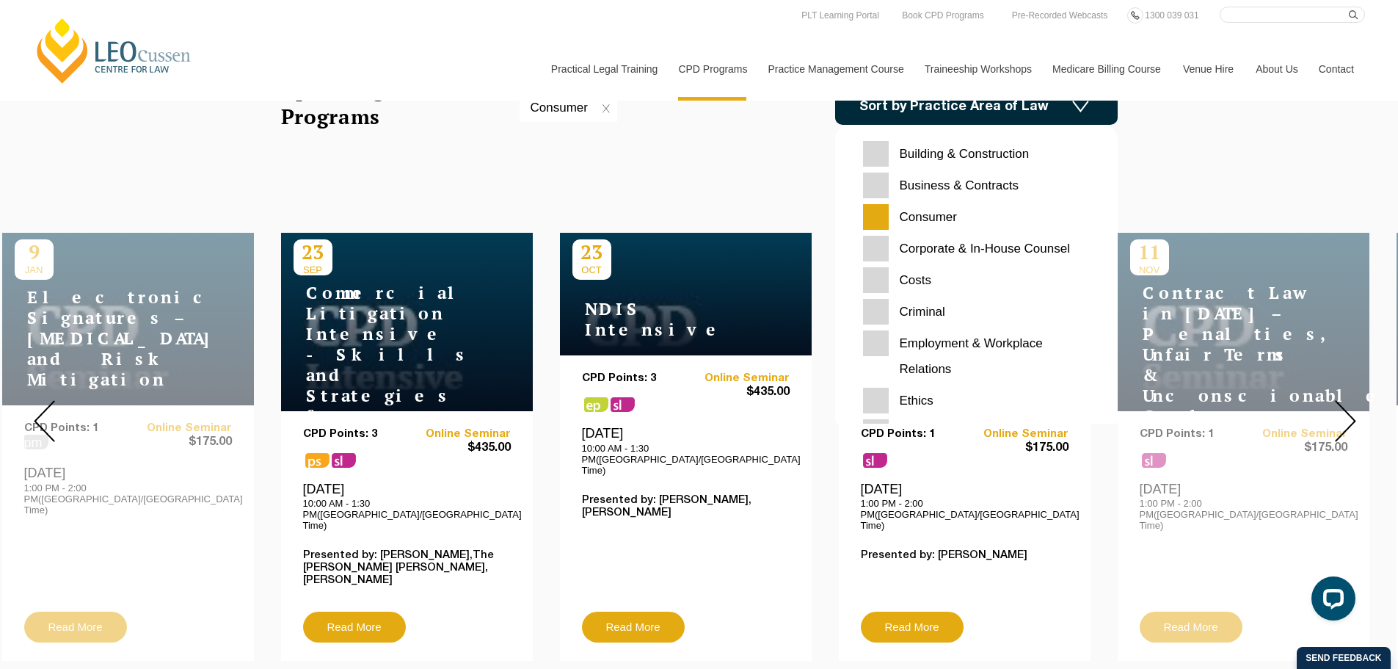
click at [925, 215] on input "Consumer" at bounding box center [976, 217] width 227 height 26
checkbox input "false"
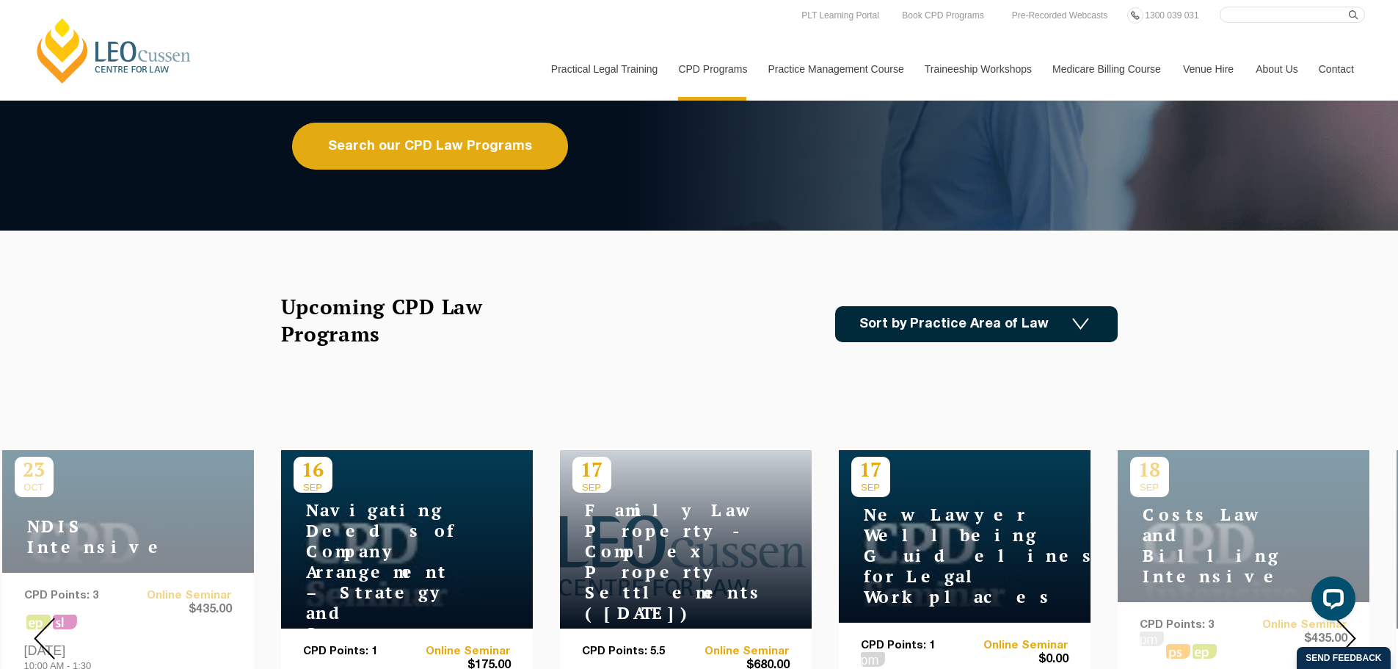
scroll to position [73, 0]
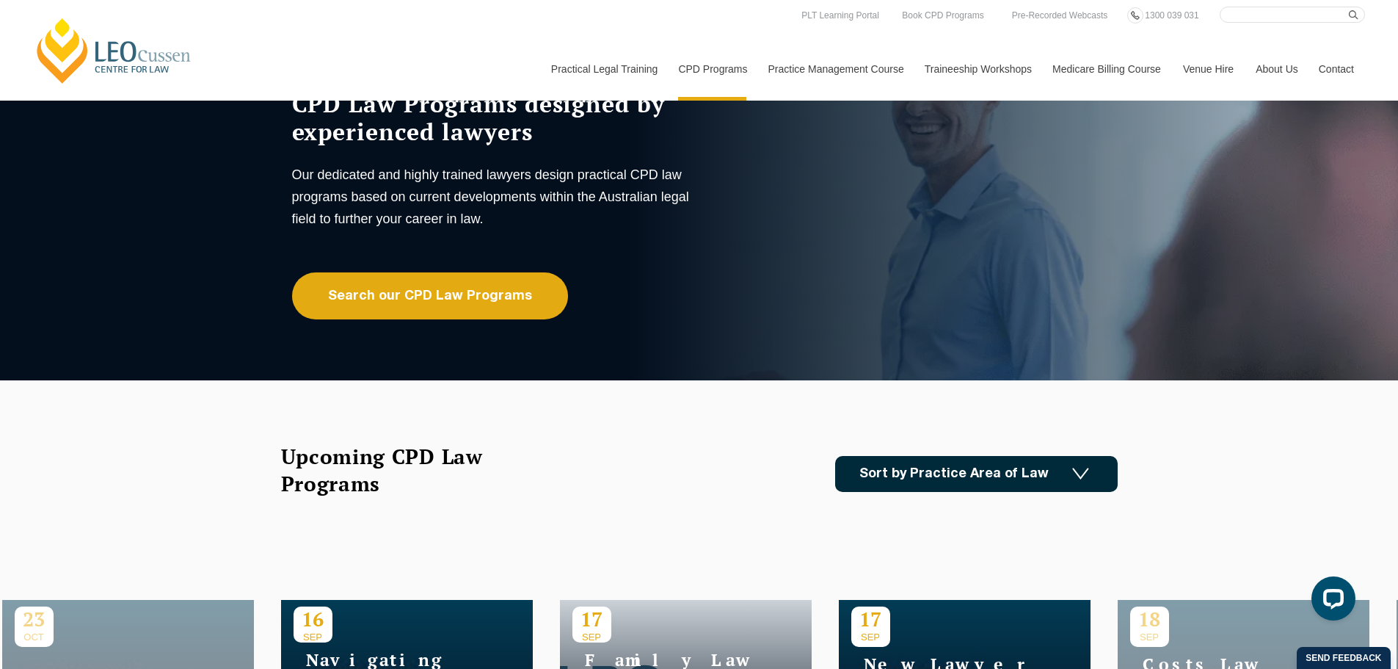
click at [1099, 496] on div "Upcoming CPD Law Programs Sort by Practice Area of Law Building & Construction …" at bounding box center [699, 474] width 837 height 62
click at [1086, 474] on img at bounding box center [1080, 474] width 17 height 12
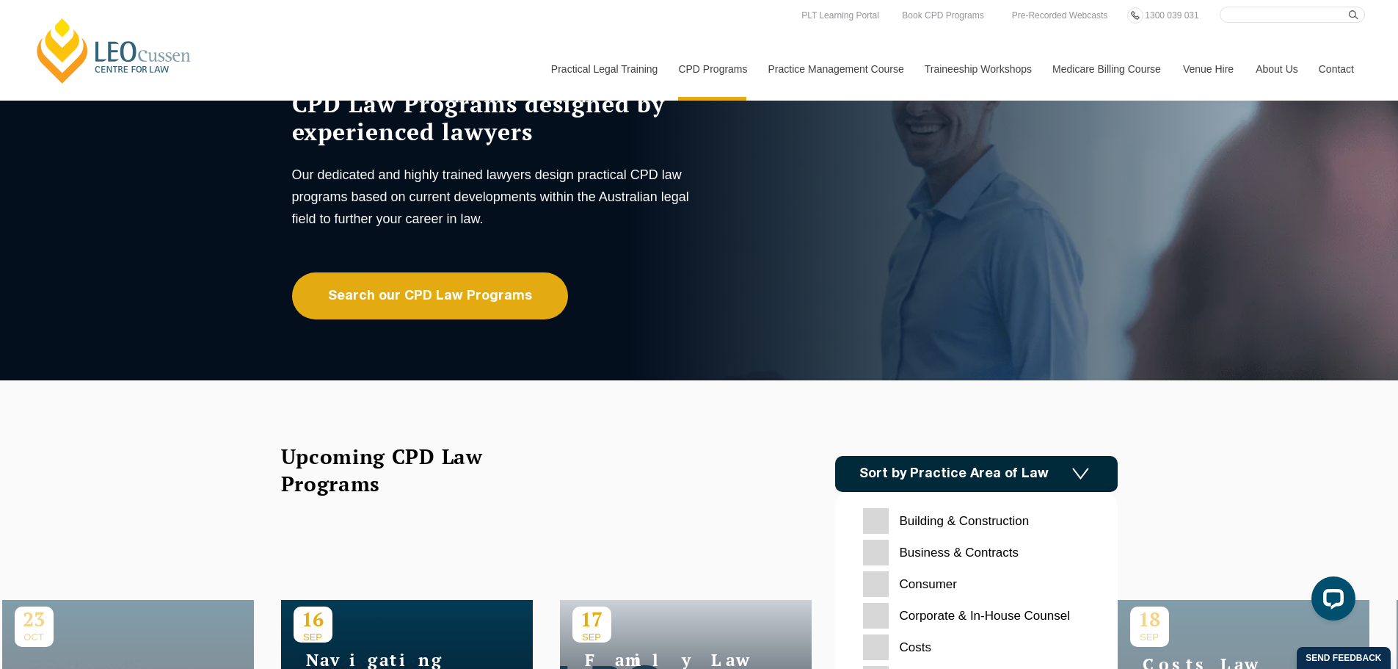
click at [962, 523] on Construction "Building & Construction" at bounding box center [976, 521] width 227 height 26
checkbox Construction "true"
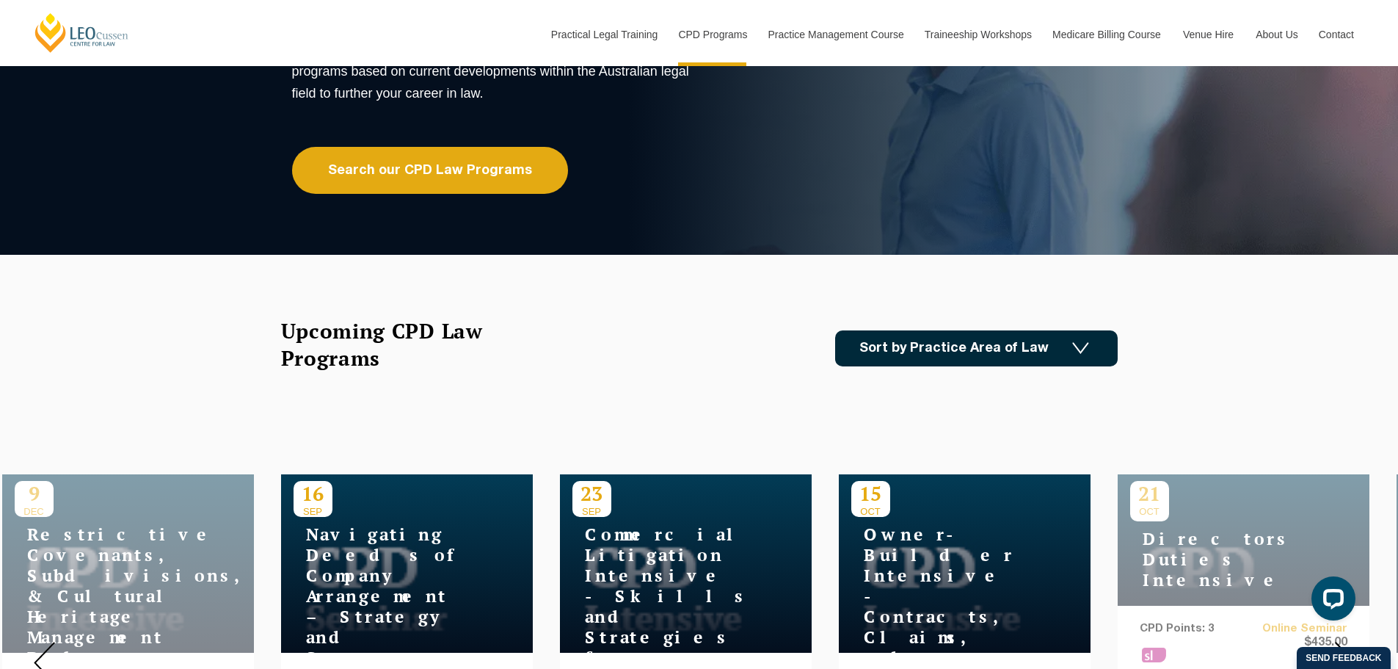
scroll to position [220, 0]
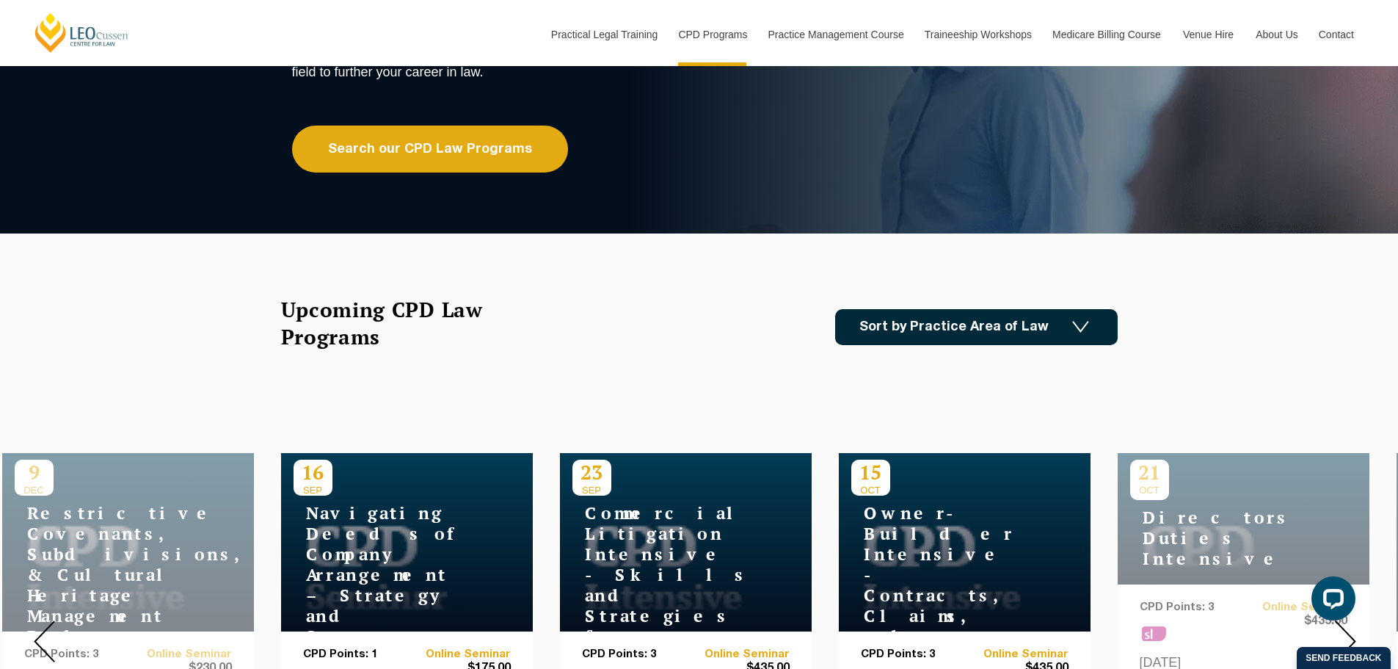
click at [1094, 341] on link "Sort by Practice Area of Law" at bounding box center [976, 327] width 283 height 36
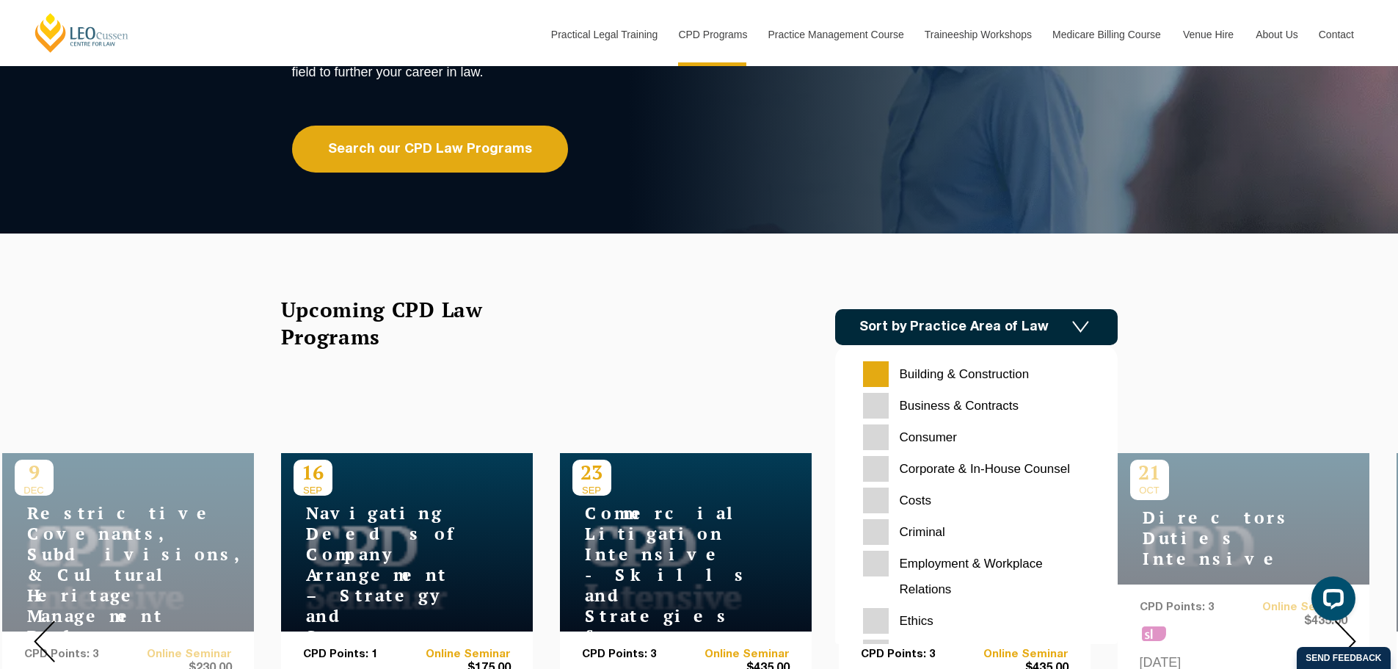
click at [934, 440] on input "Consumer" at bounding box center [976, 437] width 227 height 26
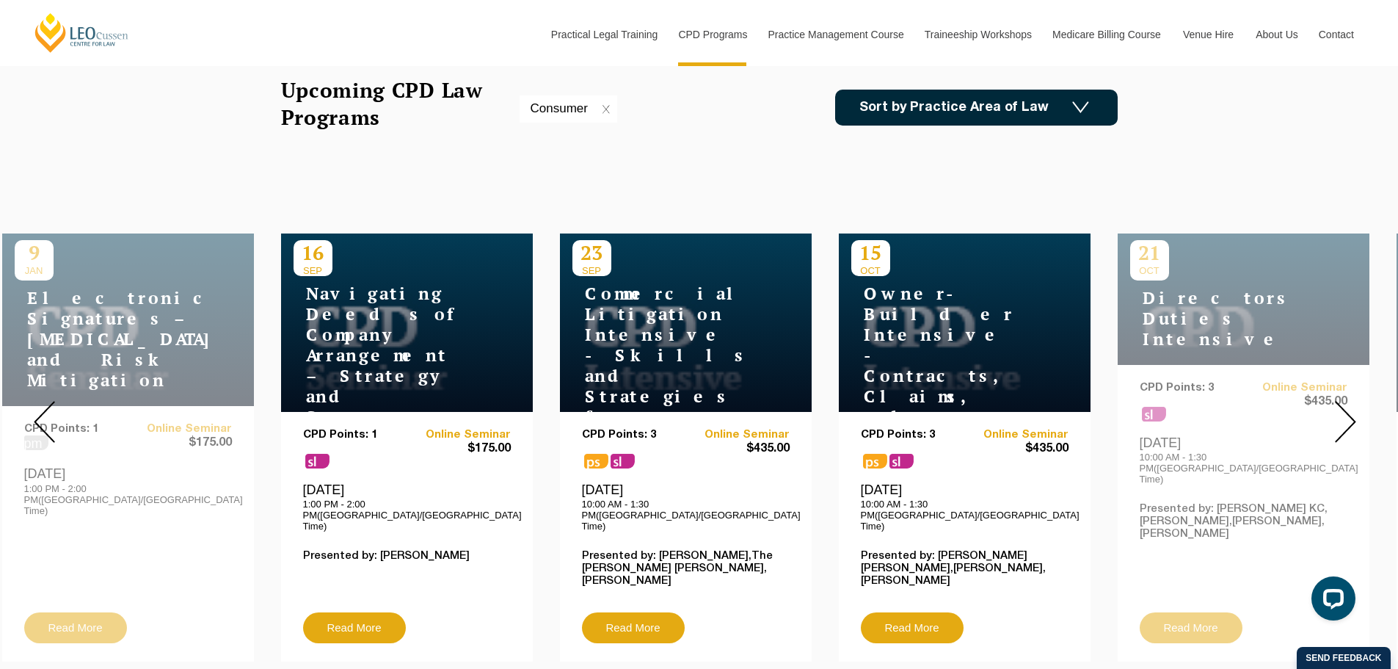
scroll to position [440, 0]
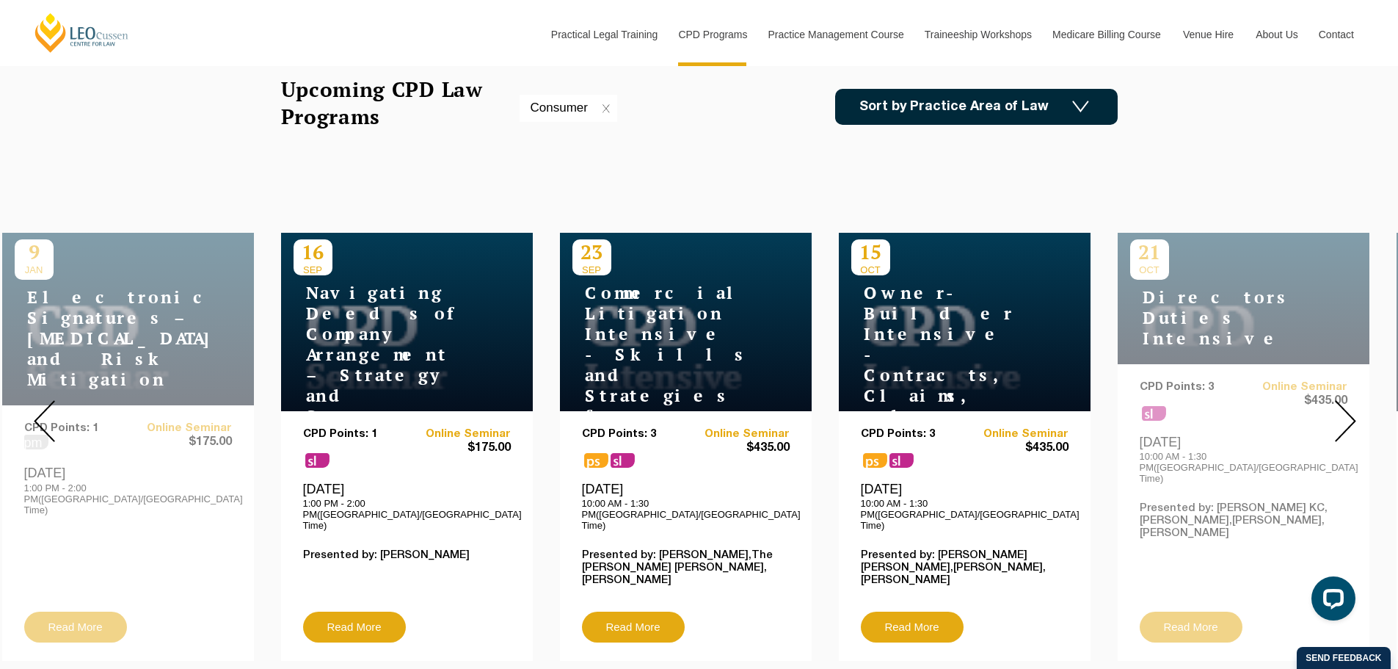
click at [1351, 410] on img at bounding box center [1345, 421] width 21 height 42
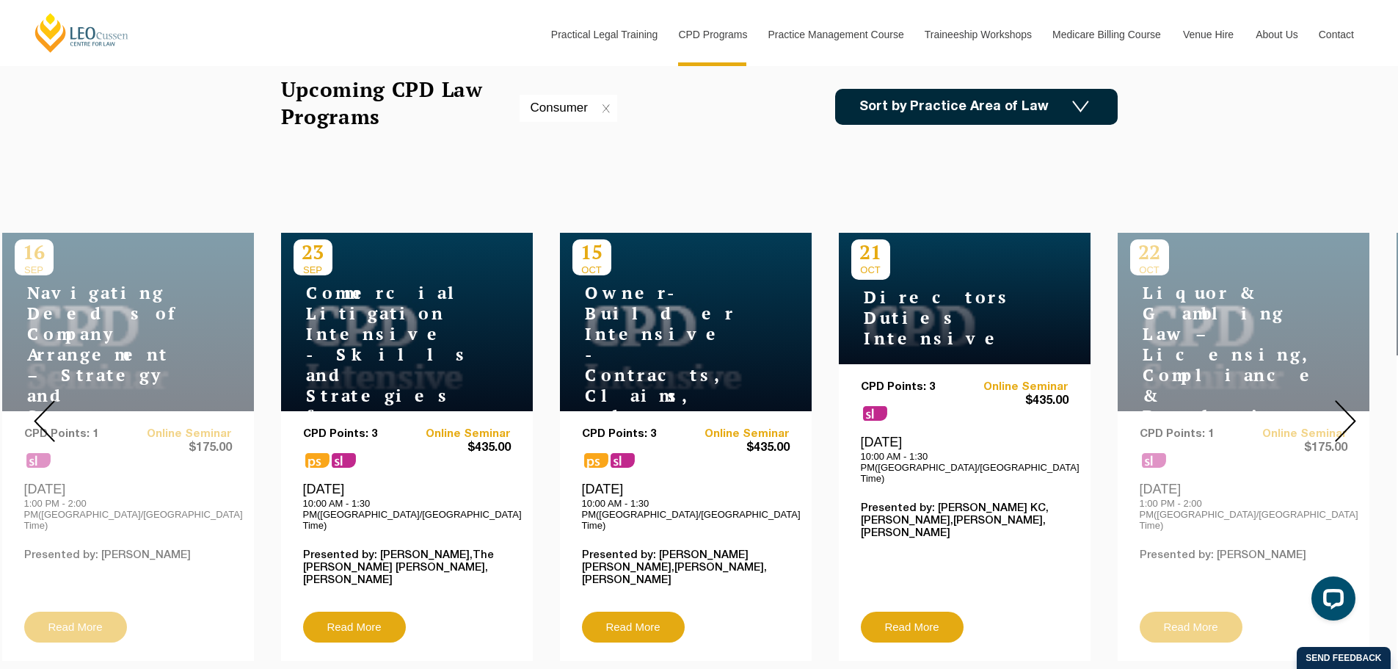
click at [1354, 409] on img at bounding box center [1345, 421] width 21 height 42
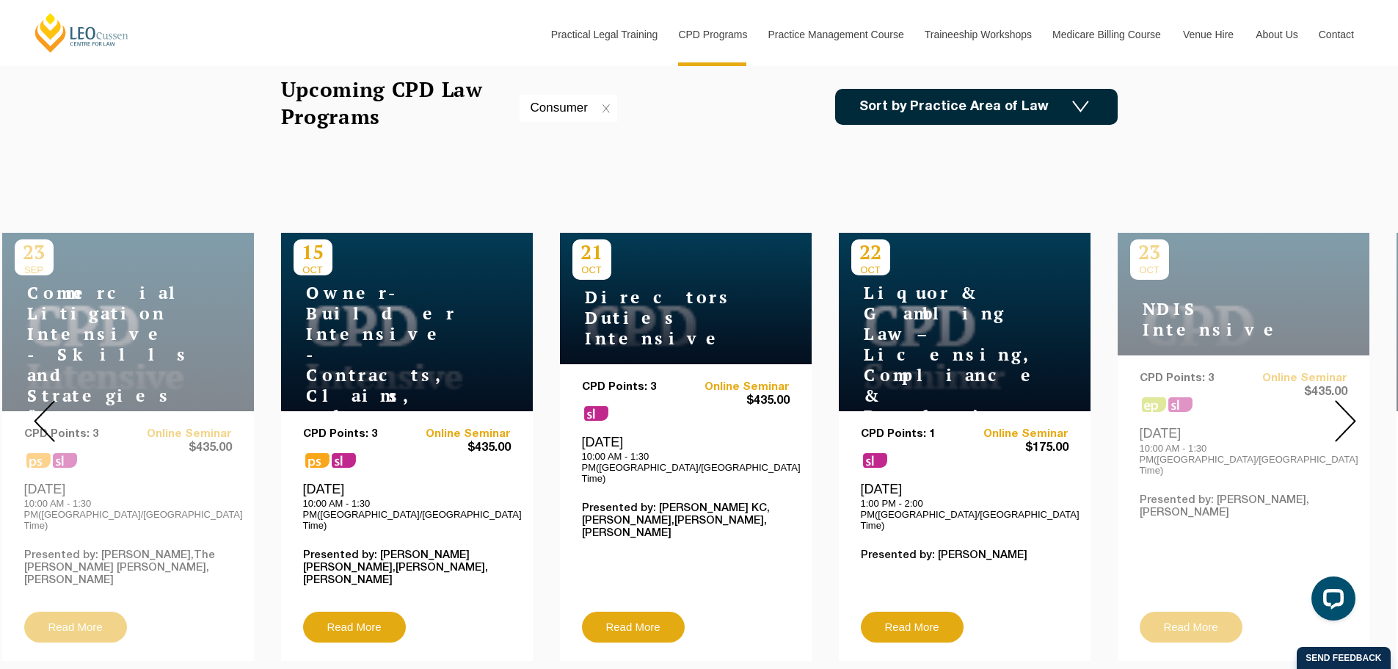
click at [1354, 409] on img at bounding box center [1345, 421] width 21 height 42
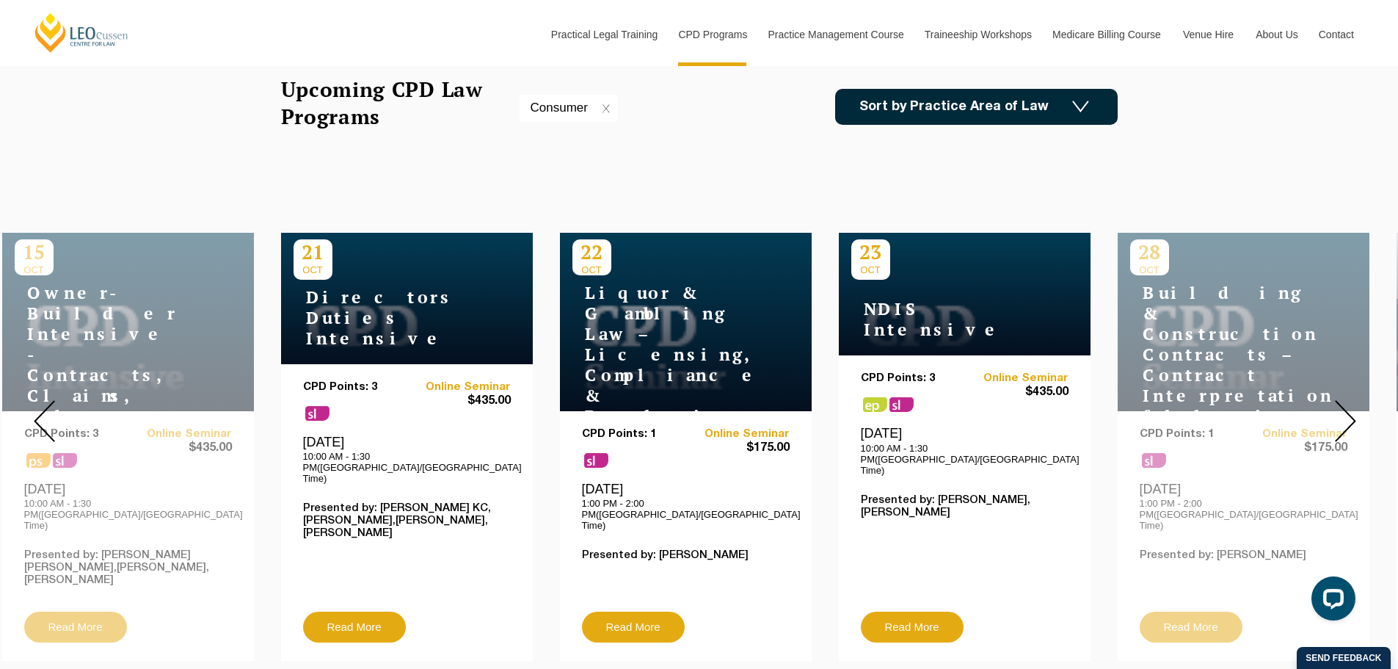
click at [1354, 409] on img at bounding box center [1345, 421] width 21 height 42
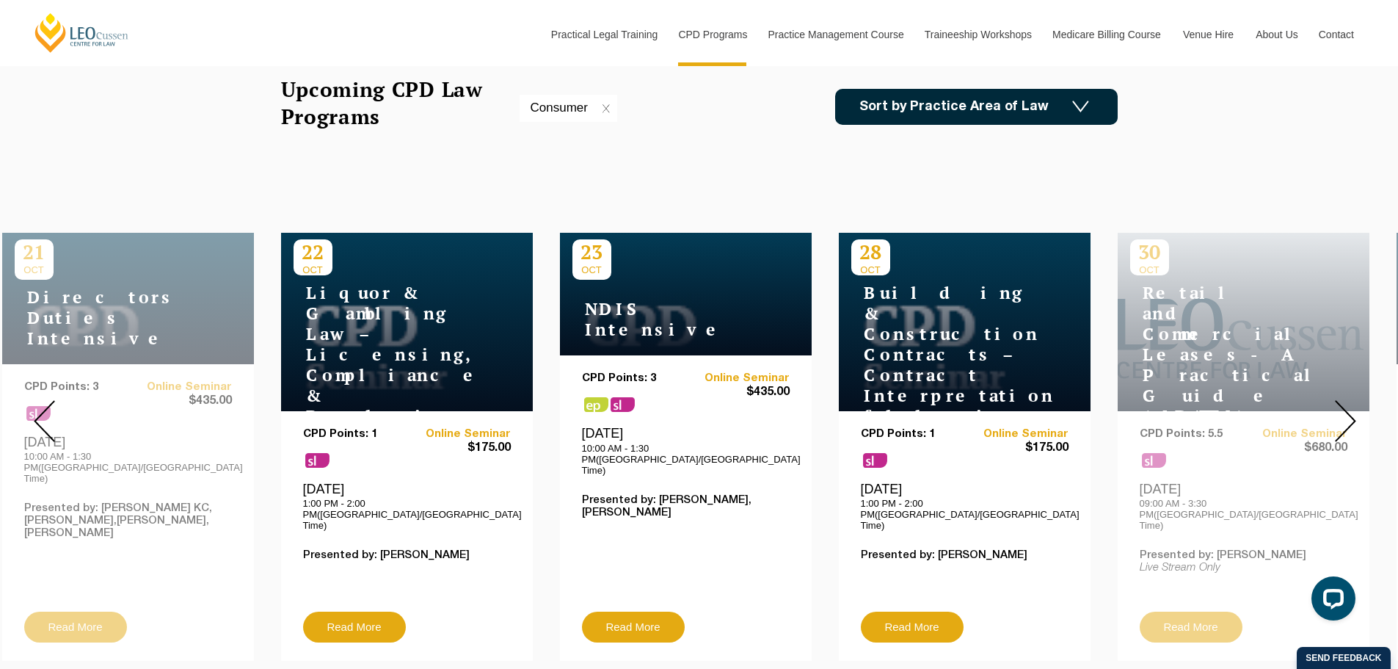
click at [1354, 409] on img at bounding box center [1345, 421] width 21 height 42
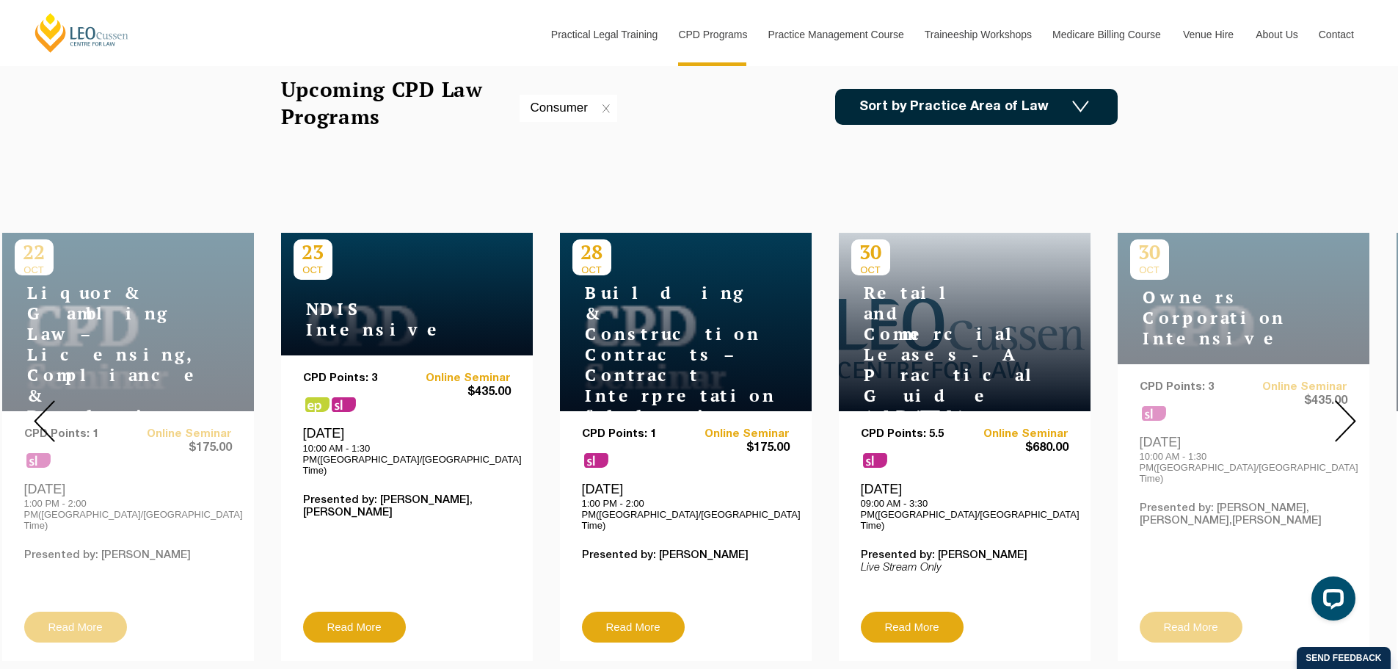
click at [1185, 605] on div "30 OCT Owners Corporation Intensive CPD Points: 3 sl Online Seminar $435.00 Rea…" at bounding box center [1244, 447] width 252 height 428
click at [1174, 332] on div "30 OCT Owners Corporation Intensive CPD Points: 3 sl Online Seminar $435.00 Rea…" at bounding box center [1244, 447] width 252 height 428
click at [1356, 410] on div at bounding box center [1345, 420] width 106 height 501
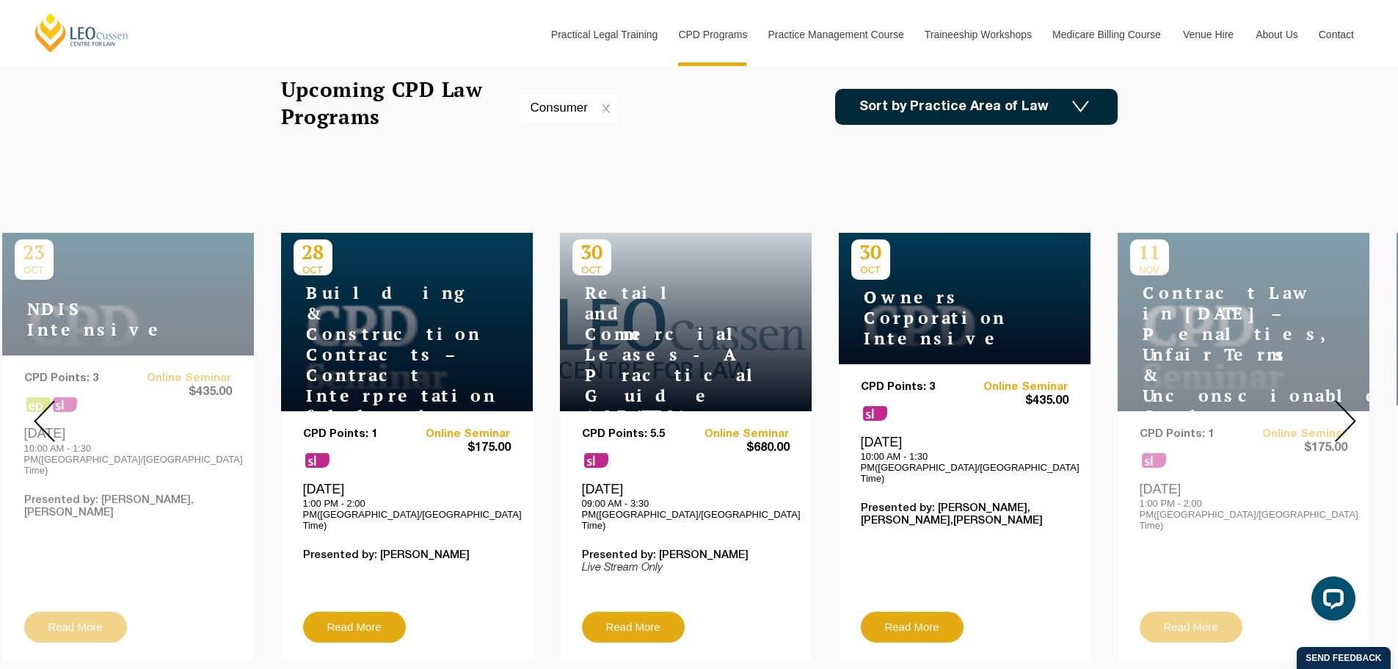
click at [845, 259] on div "30 OCT Owners Corporation Intensive" at bounding box center [965, 298] width 252 height 131
click at [940, 300] on h4 "Owners Corporation Intensive" at bounding box center [942, 318] width 183 height 62
click at [929, 611] on link "Read More" at bounding box center [912, 626] width 103 height 31
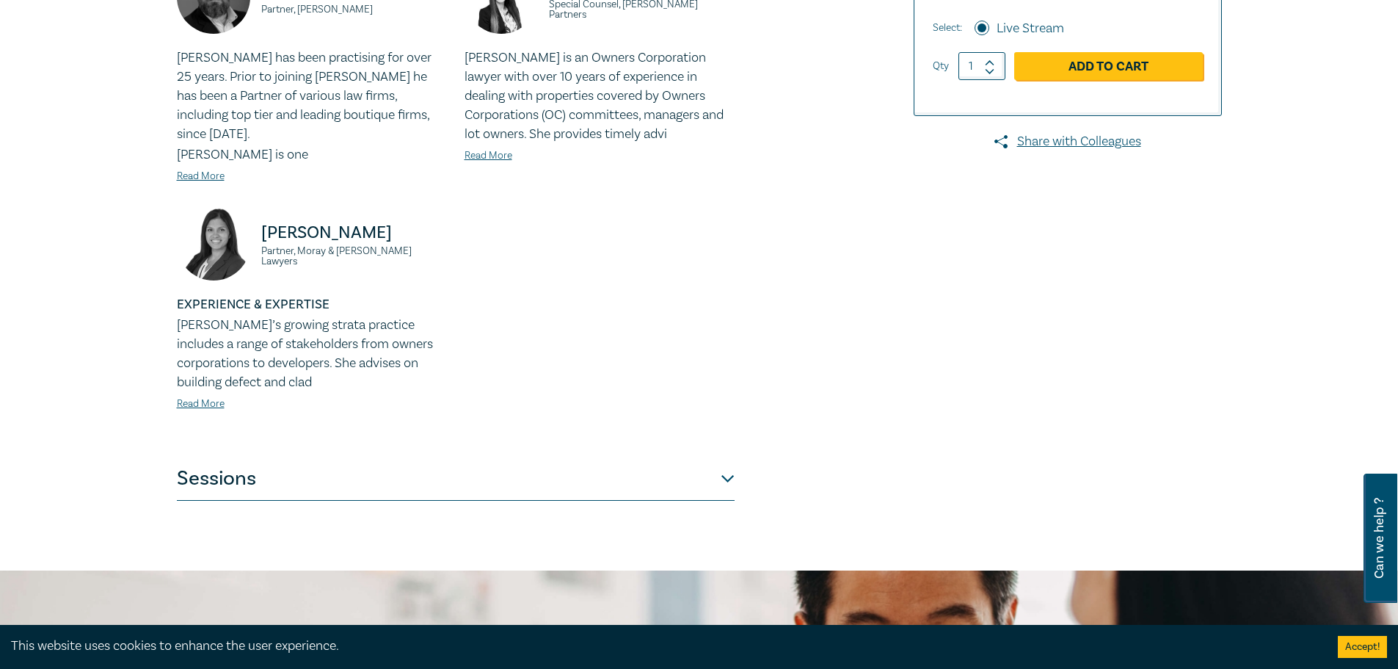
scroll to position [514, 0]
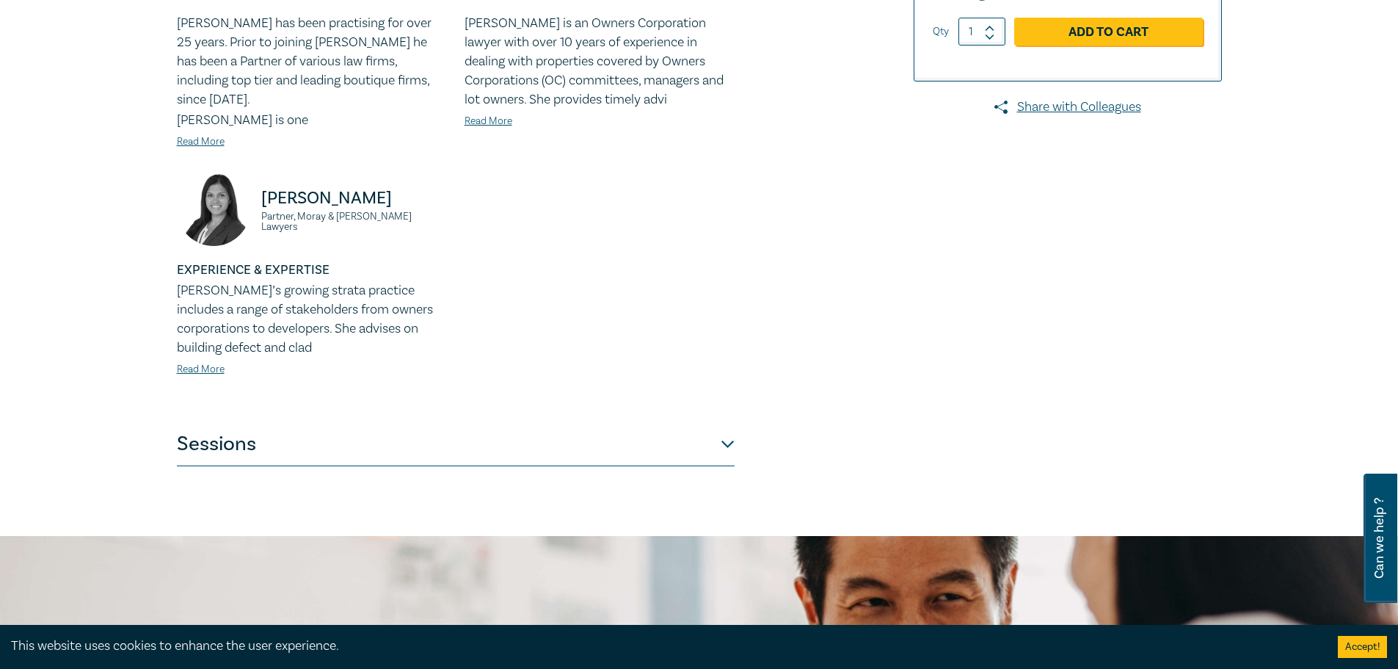
click at [708, 429] on button "Sessions" at bounding box center [456, 444] width 558 height 44
